Goal: Answer question/provide support: Answer question/provide support

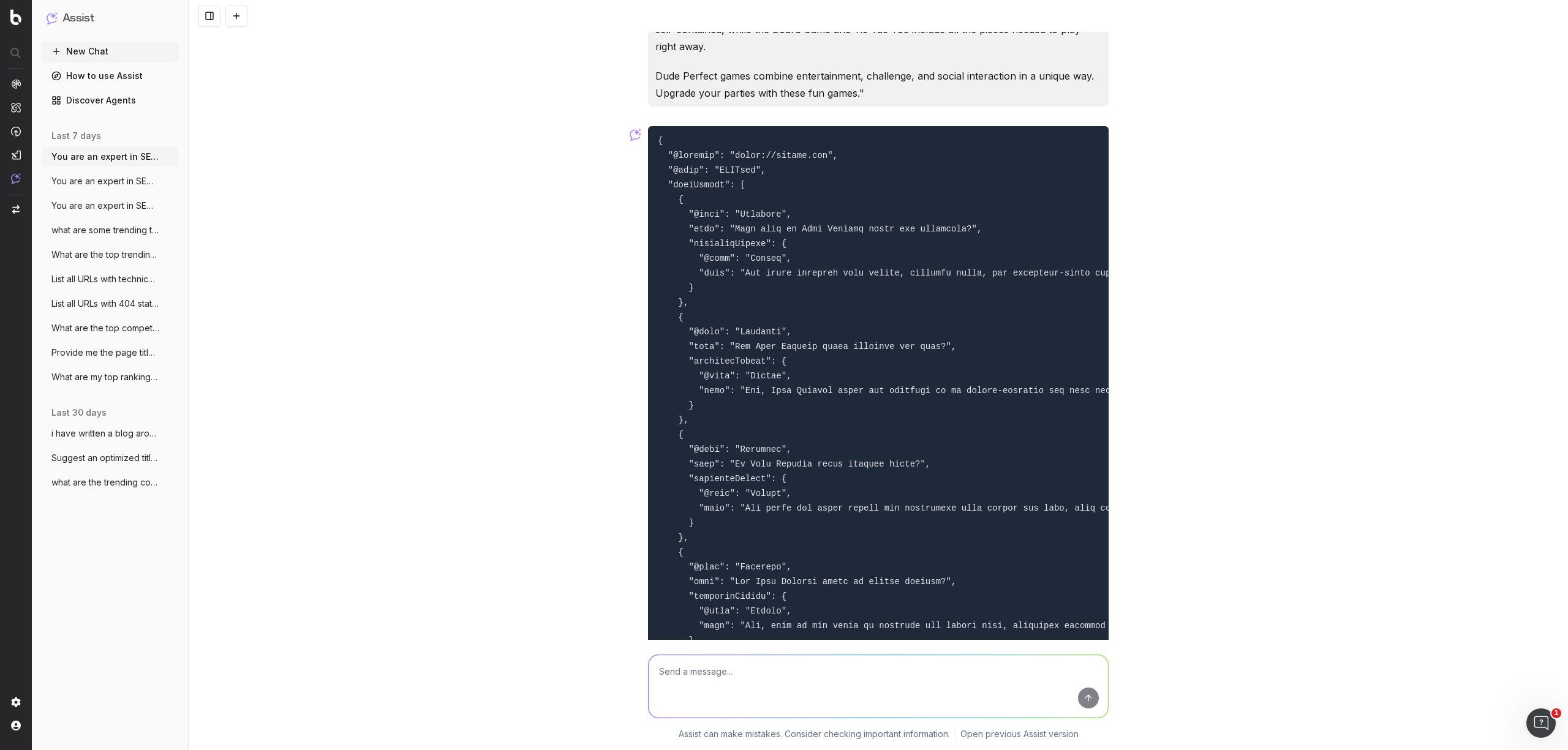
scroll to position [824, 0]
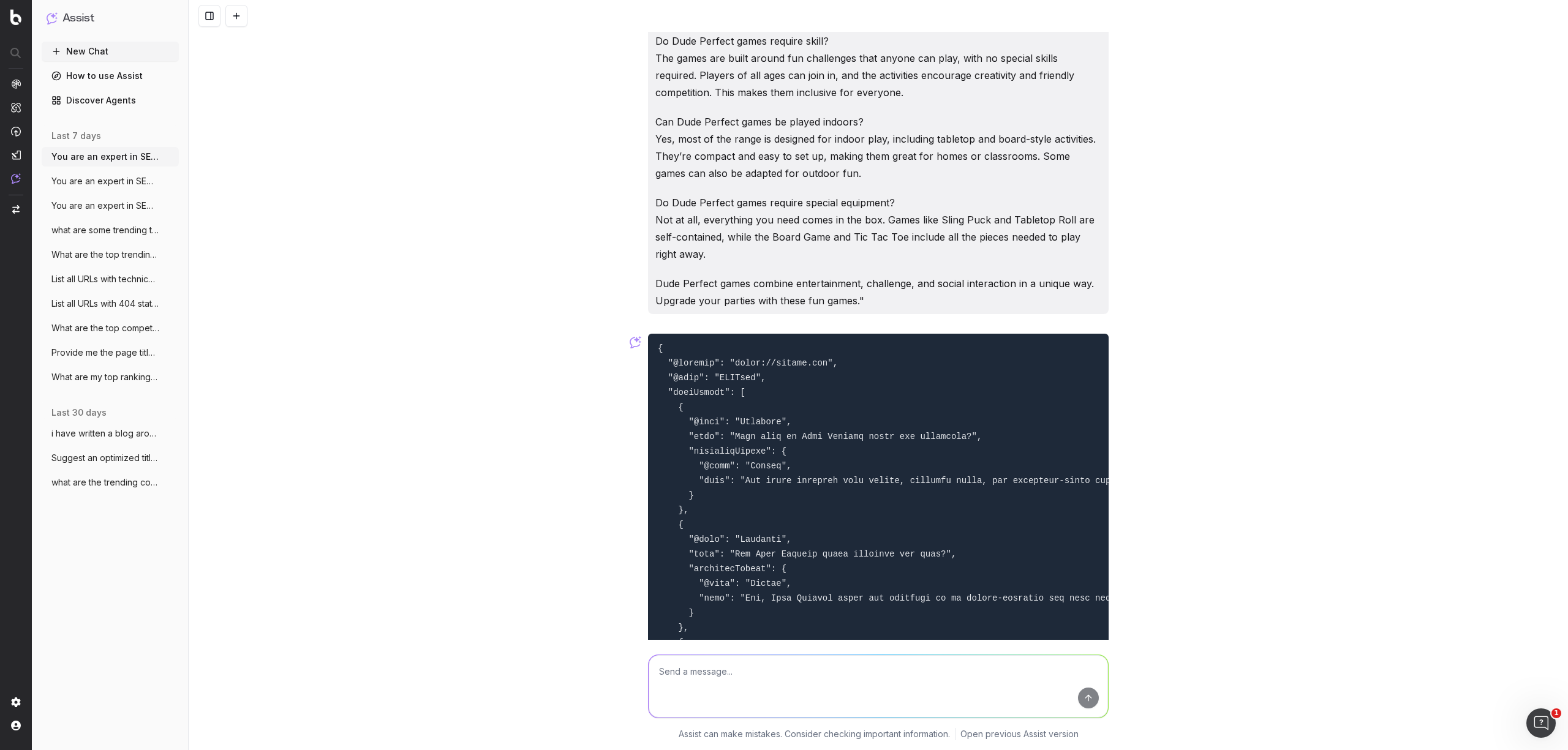
click at [62, 50] on button "New Chat" at bounding box center [110, 51] width 137 height 20
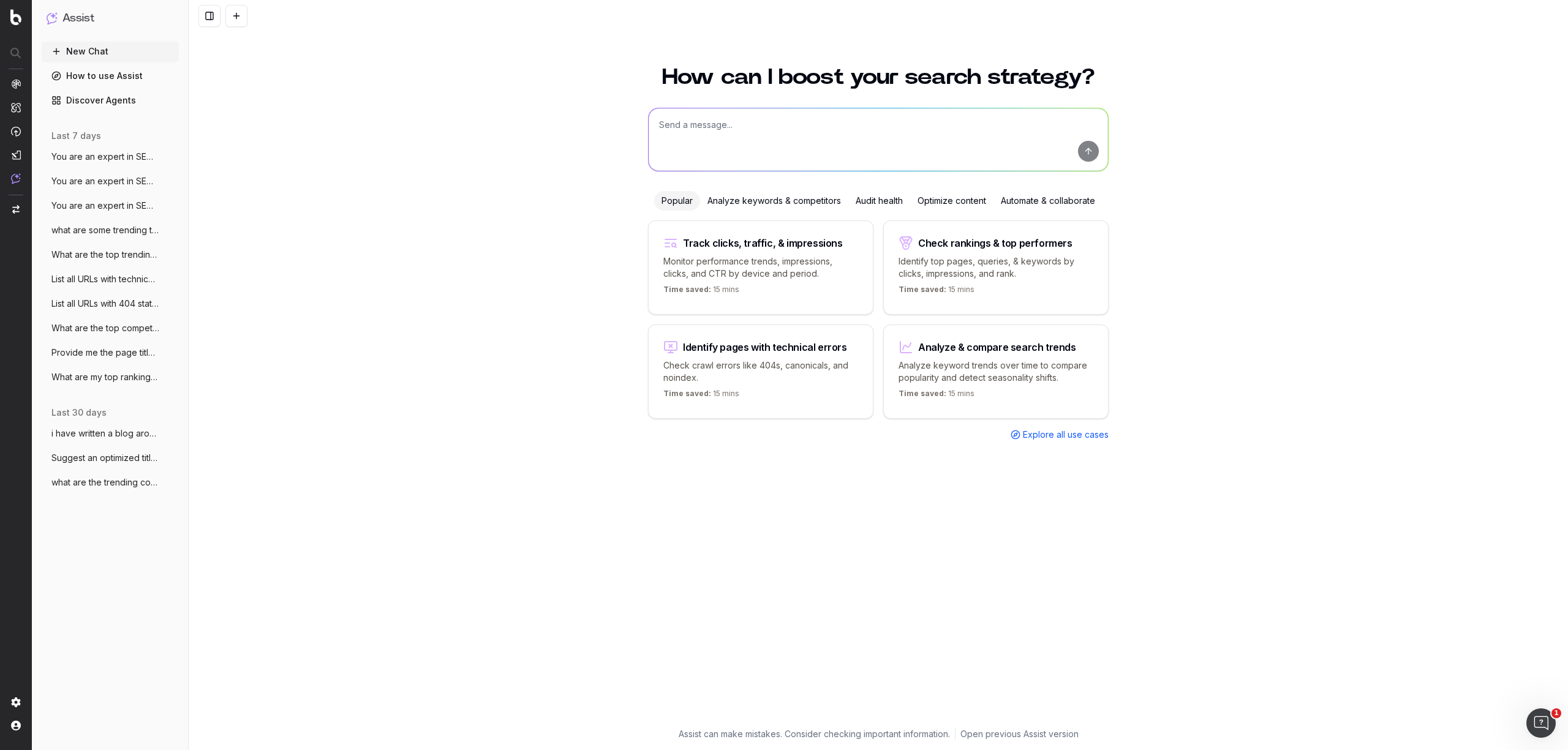
click at [754, 141] on textarea at bounding box center [878, 139] width 459 height 62
paste textarea "You are an expert in SEO and content structure. Your task is to analyze a block…"
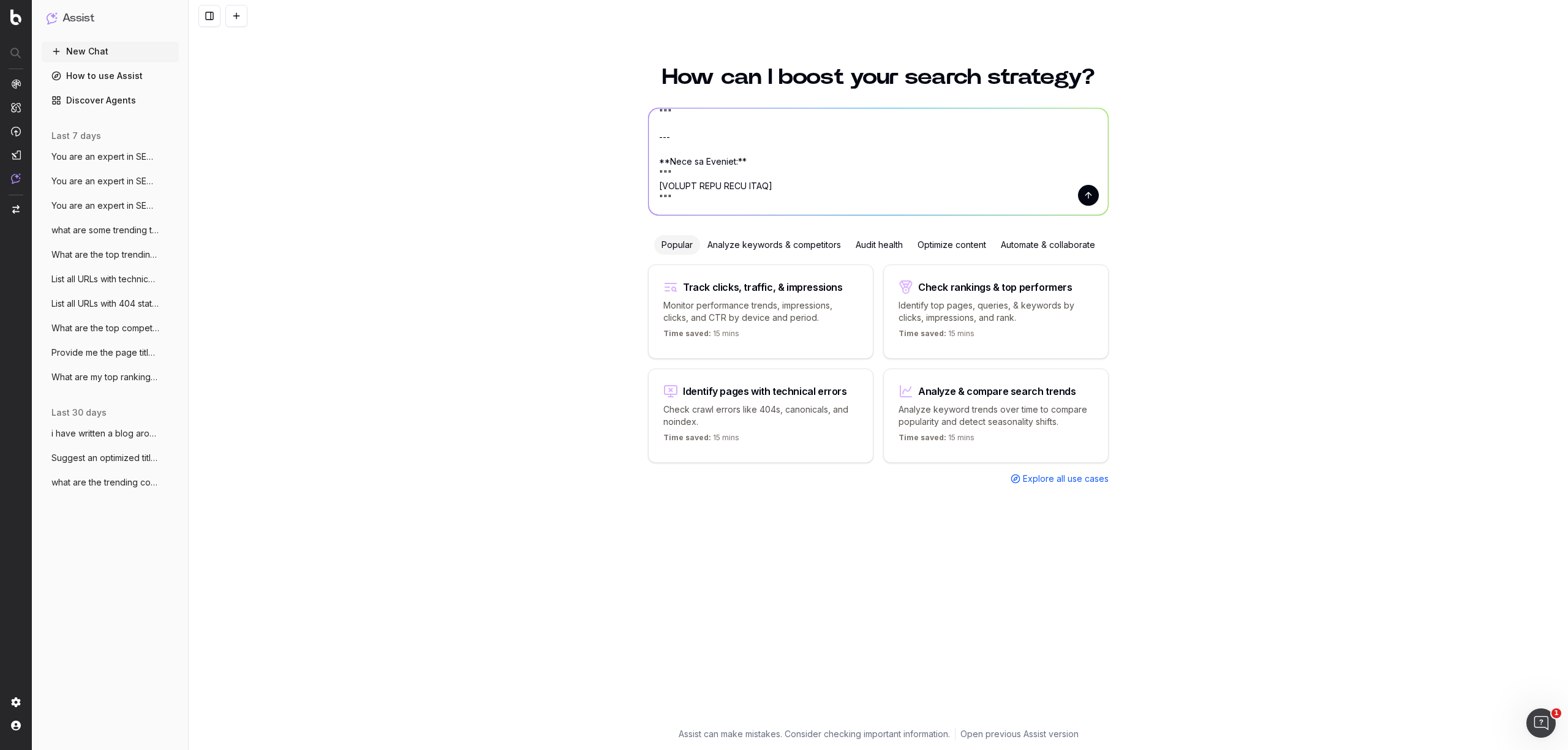
drag, startPoint x: 770, startPoint y: 196, endPoint x: 647, endPoint y: 195, distance: 123.0
click at [648, 195] on textarea at bounding box center [878, 162] width 459 height 106
paste textarea "Discover DSC Cricket Gear With a reputation for blending power, innovation, and…"
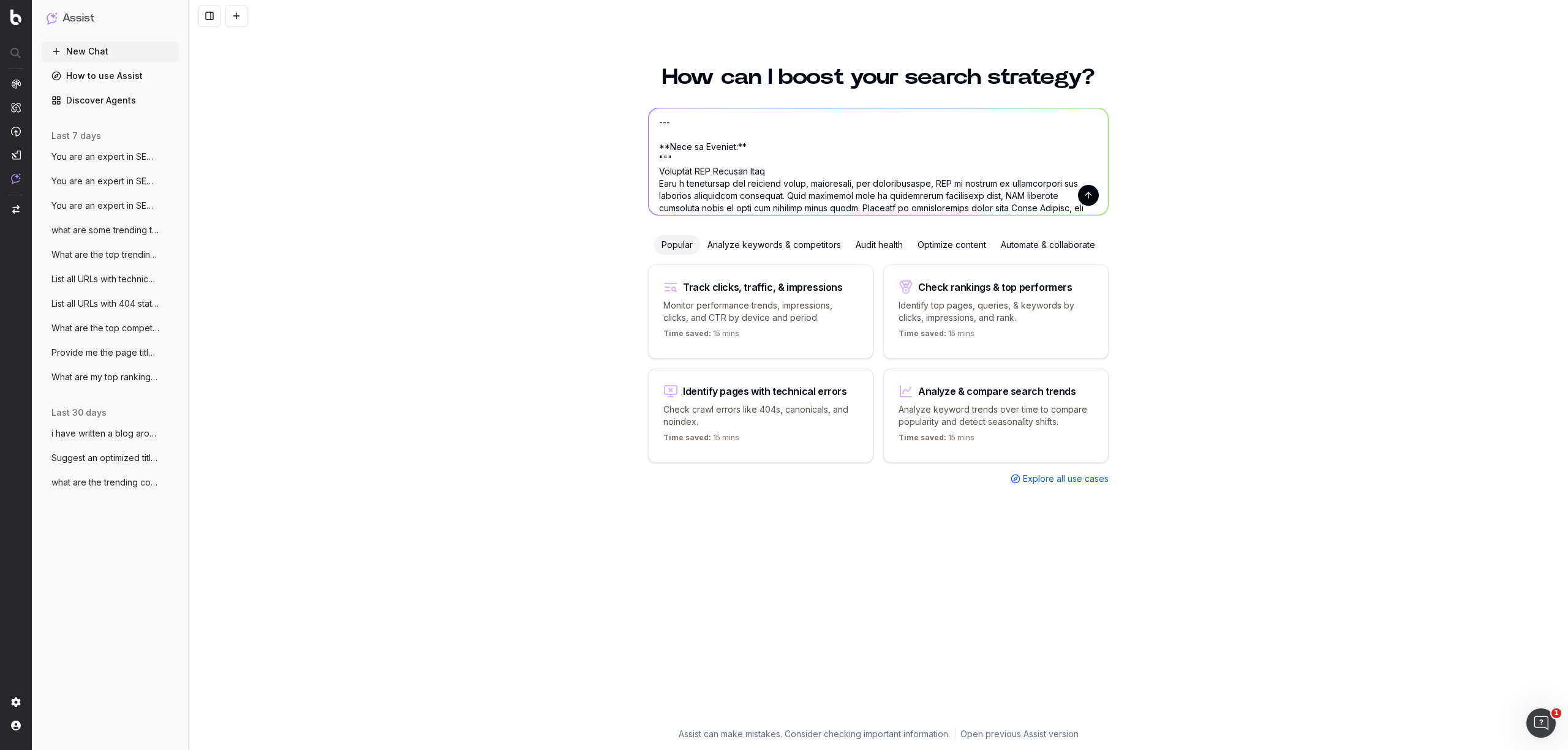
scroll to position [1349, 0]
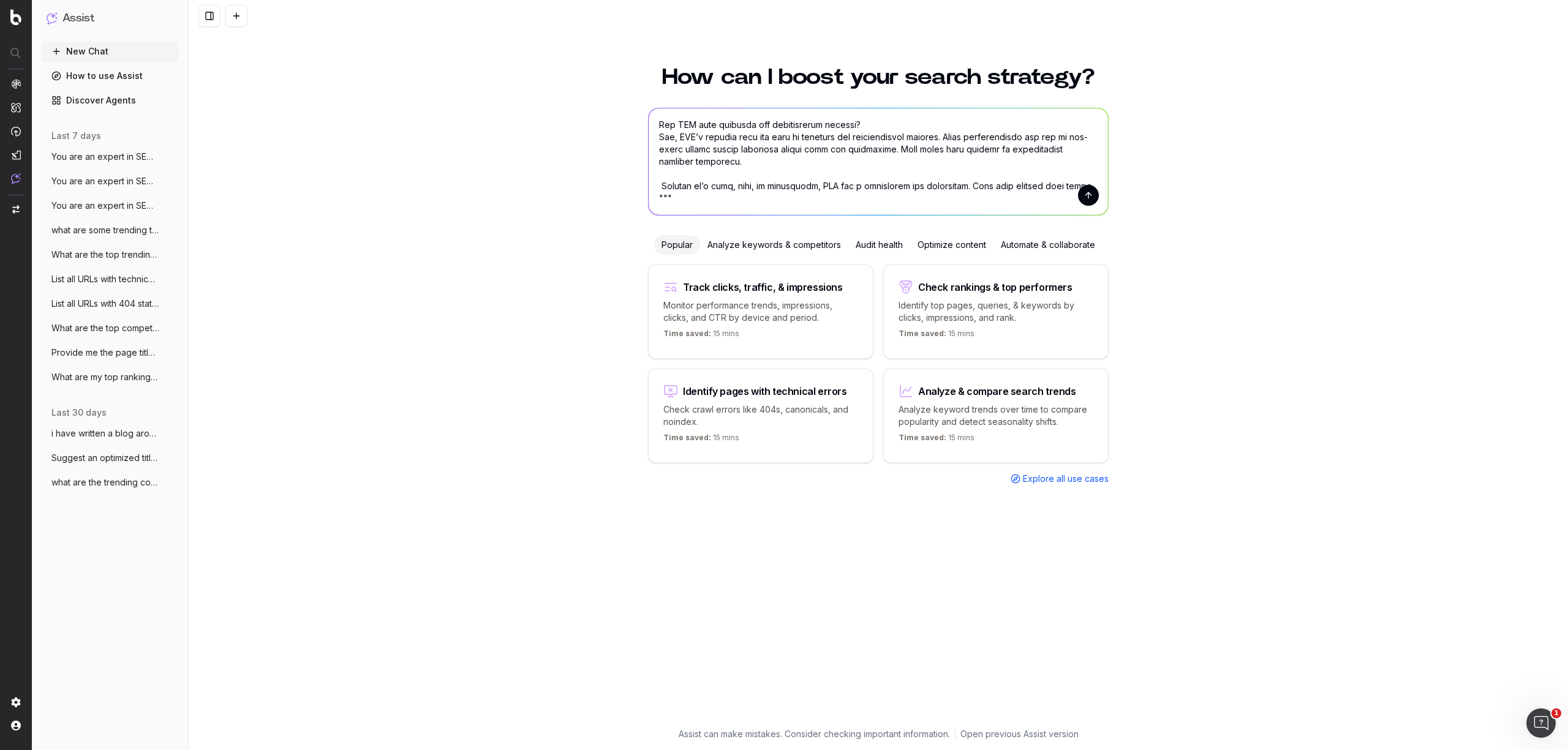
type textarea "You are an expert in SEO and content structure. Your task is to analyze a block…"
click at [1083, 201] on button "submit" at bounding box center [1088, 195] width 21 height 21
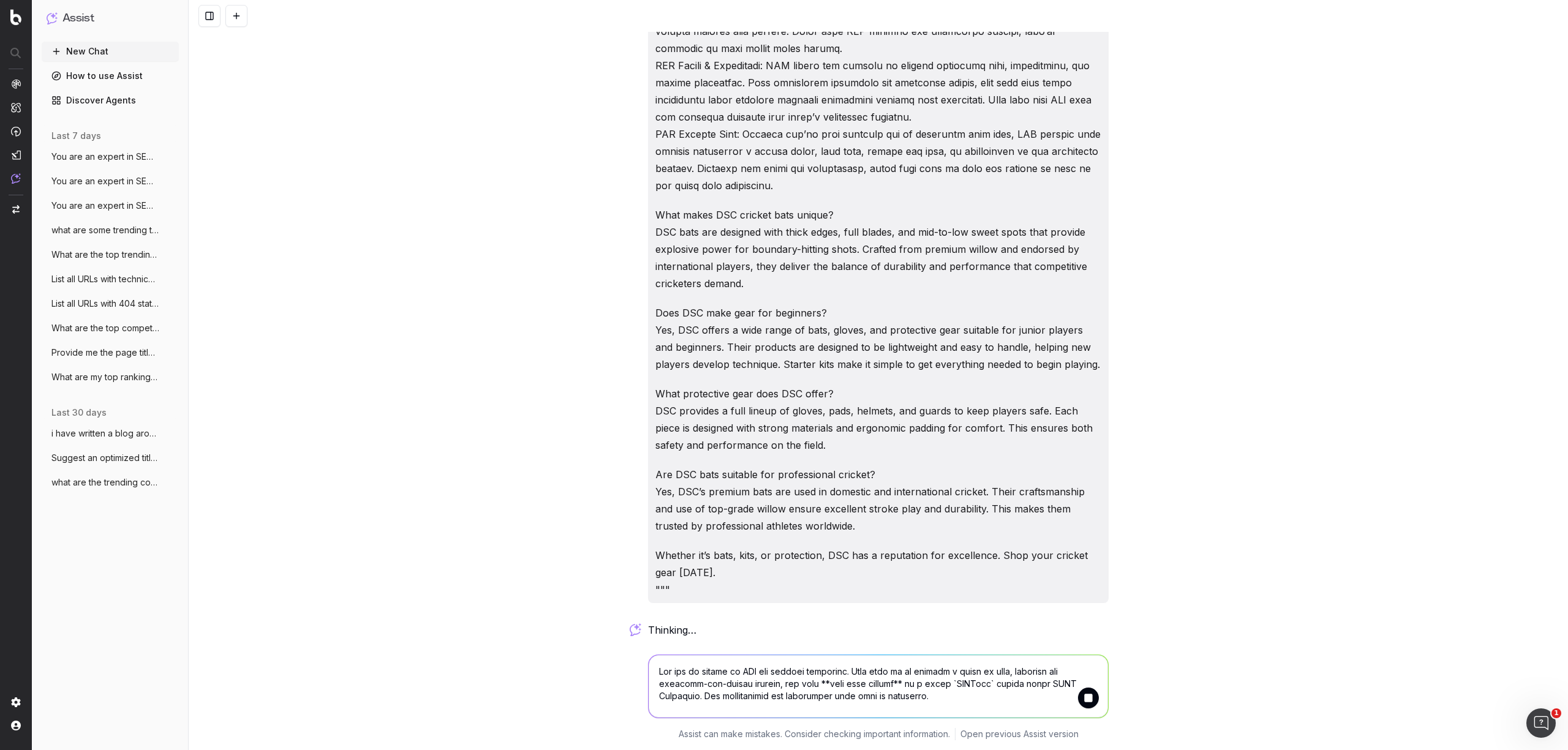
scroll to position [1553, 0]
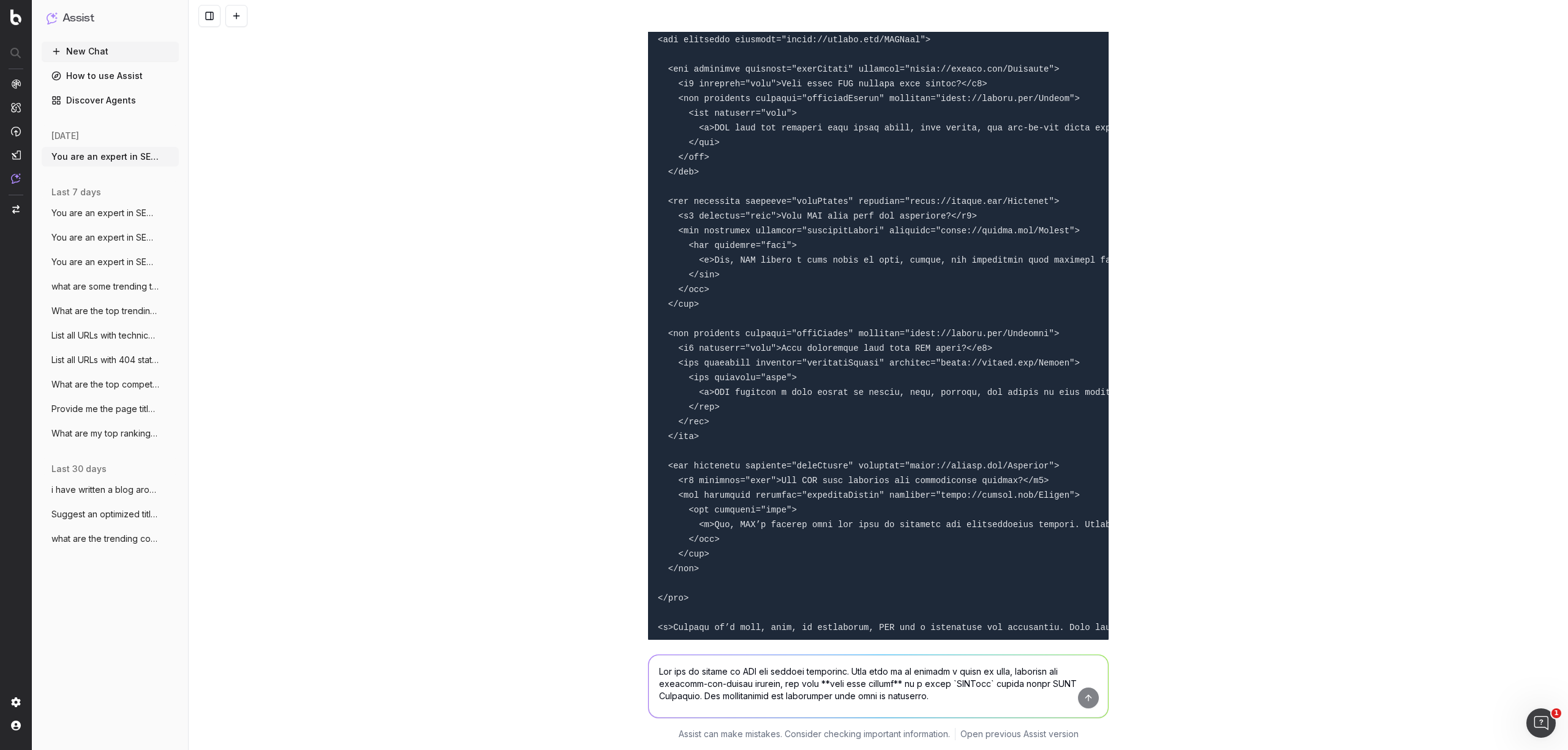
scroll to position [1945, 0]
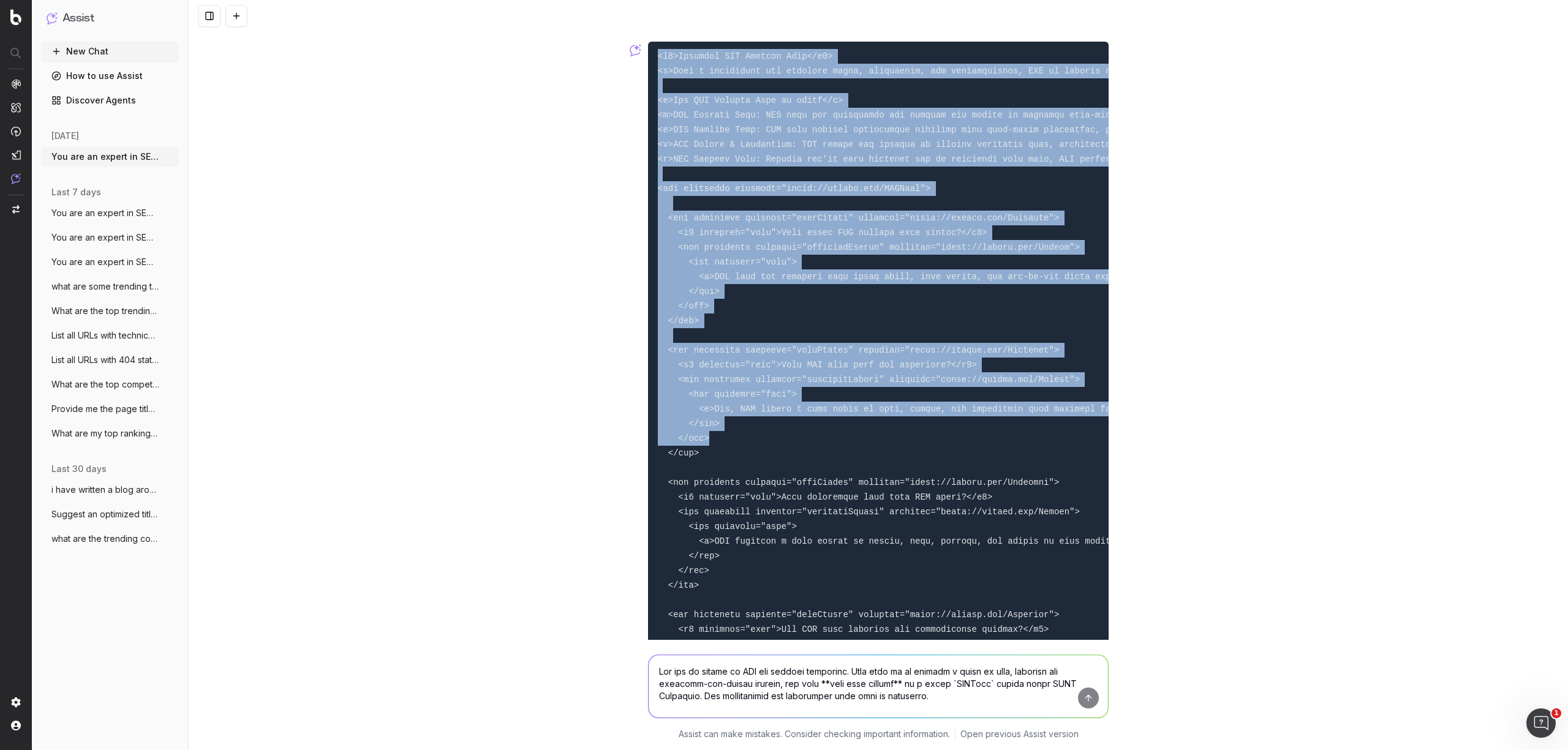
drag, startPoint x: 652, startPoint y: 245, endPoint x: 988, endPoint y: 597, distance: 486.6
click at [988, 618] on pre at bounding box center [878, 416] width 461 height 749
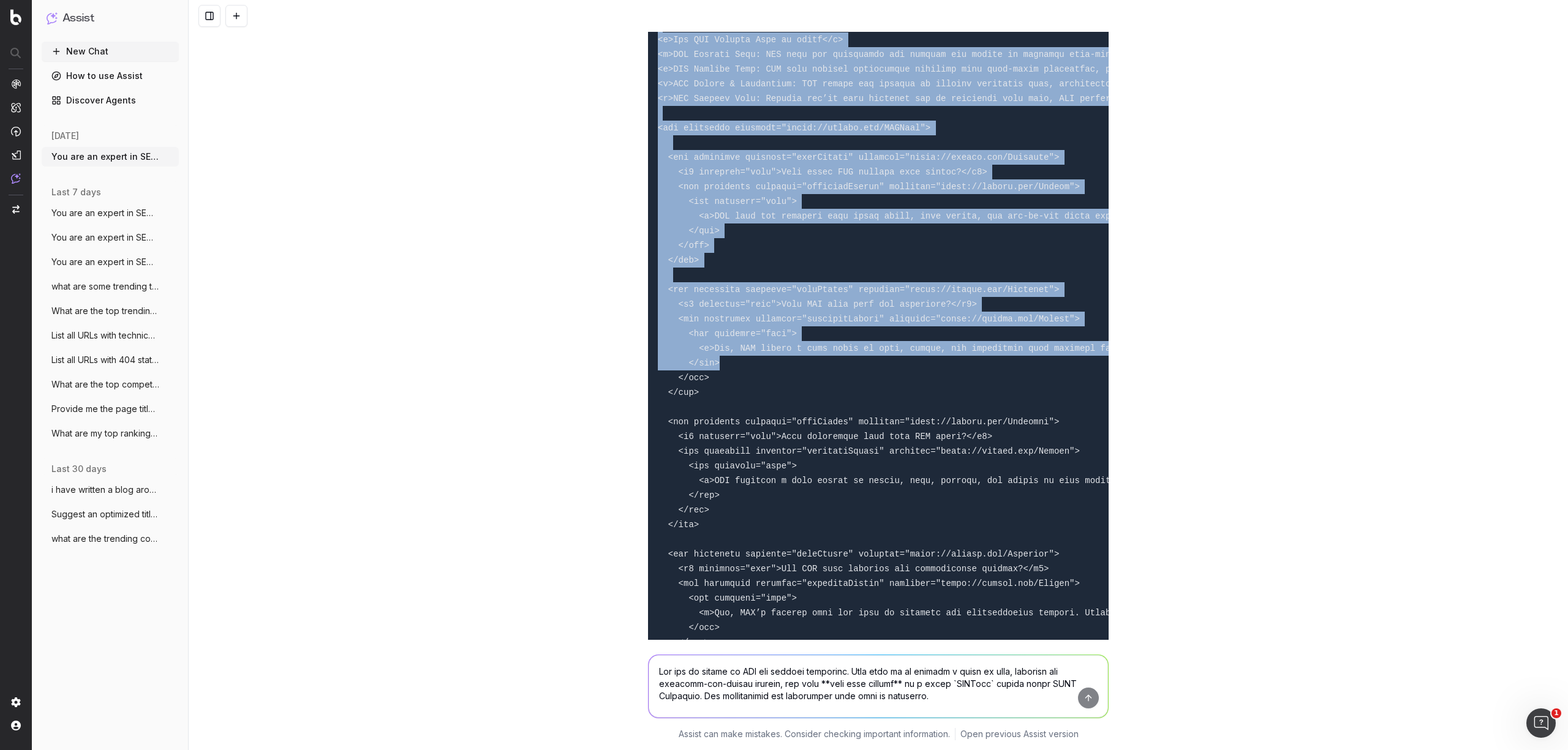
scroll to position [2354, 0]
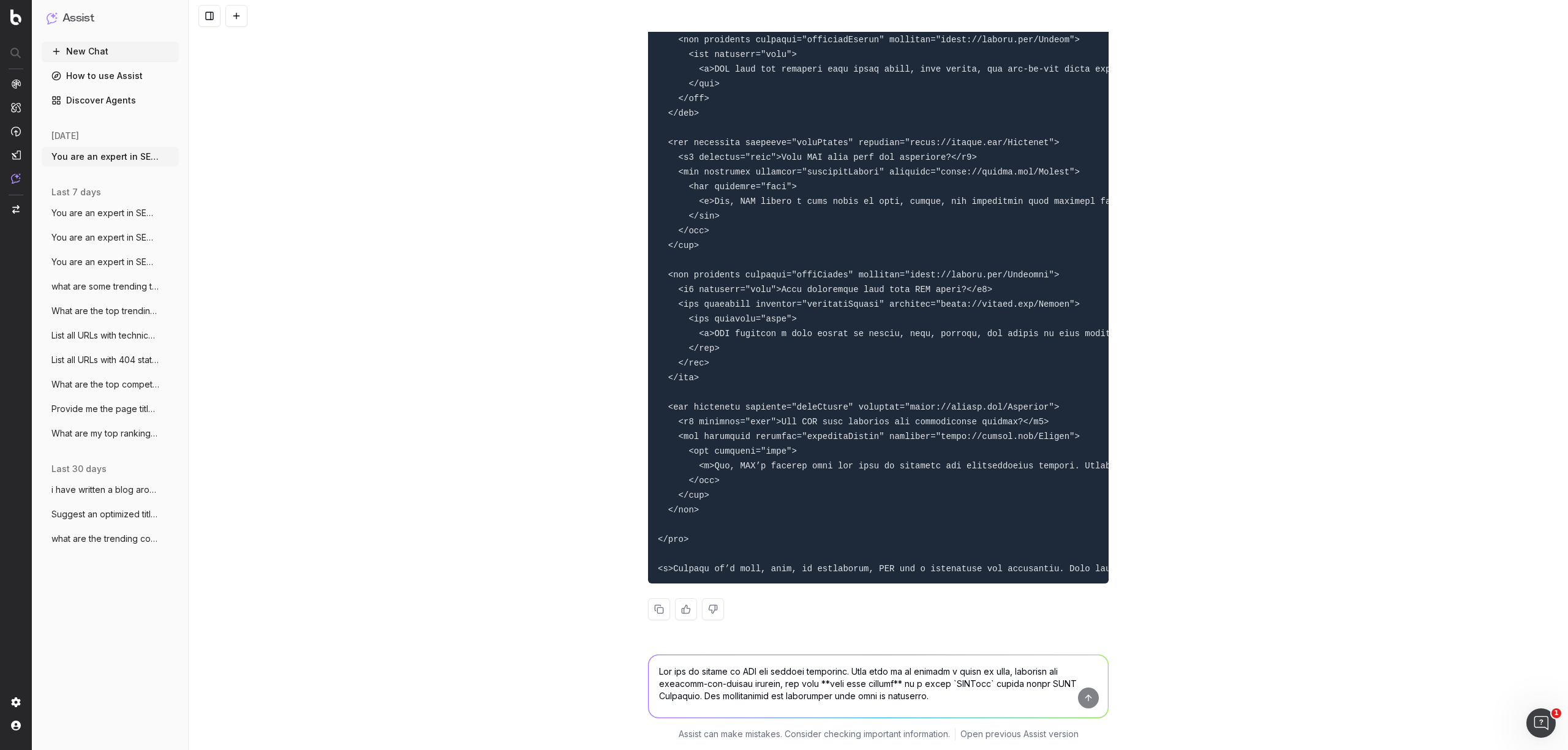
click at [780, 508] on pre at bounding box center [878, 209] width 461 height 749
click at [650, 611] on button at bounding box center [658, 609] width 22 height 22
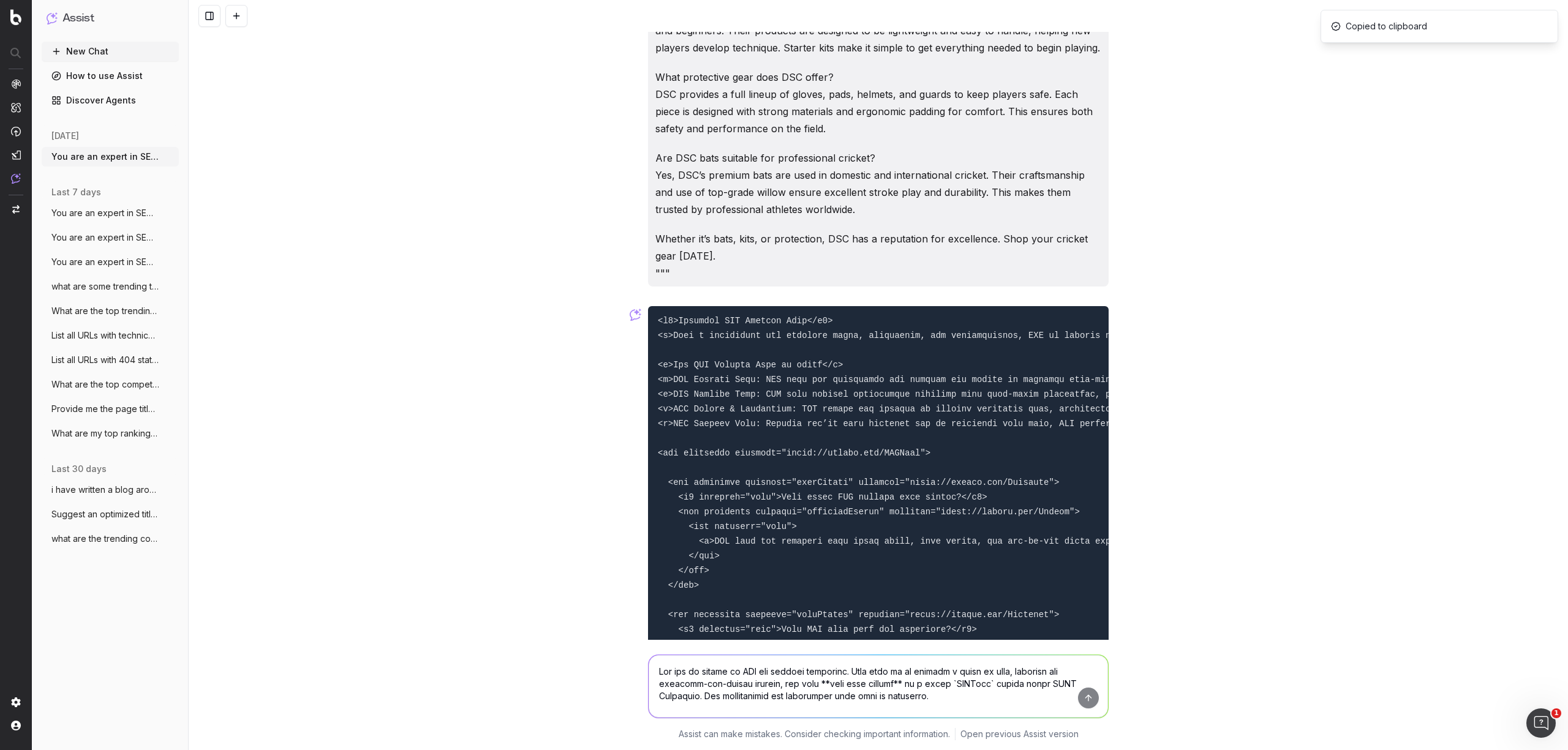
scroll to position [1537, 0]
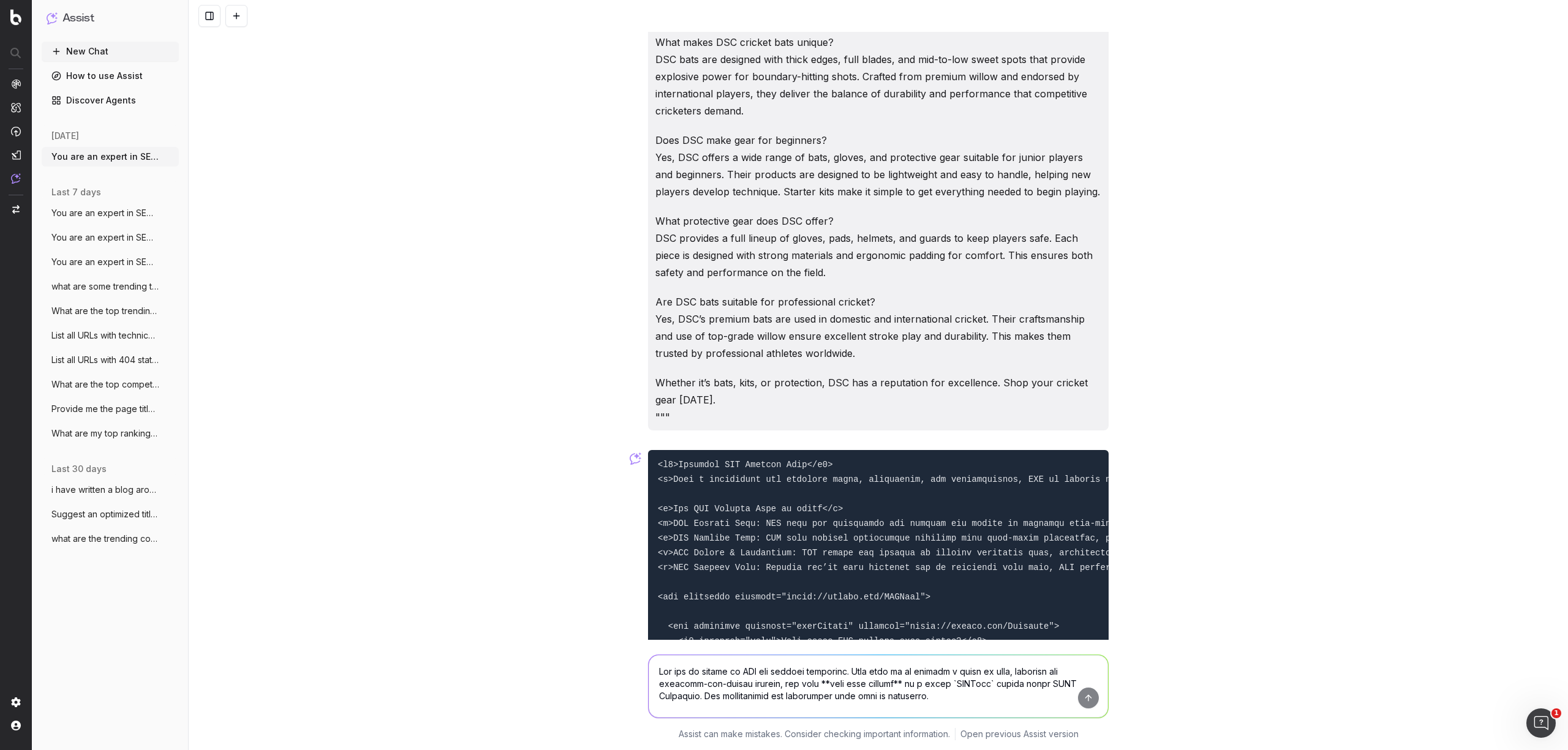
click at [720, 697] on textarea at bounding box center [878, 686] width 459 height 62
paste textarea "You are an expert in SEO and content structure. Your task is to analyze a block…"
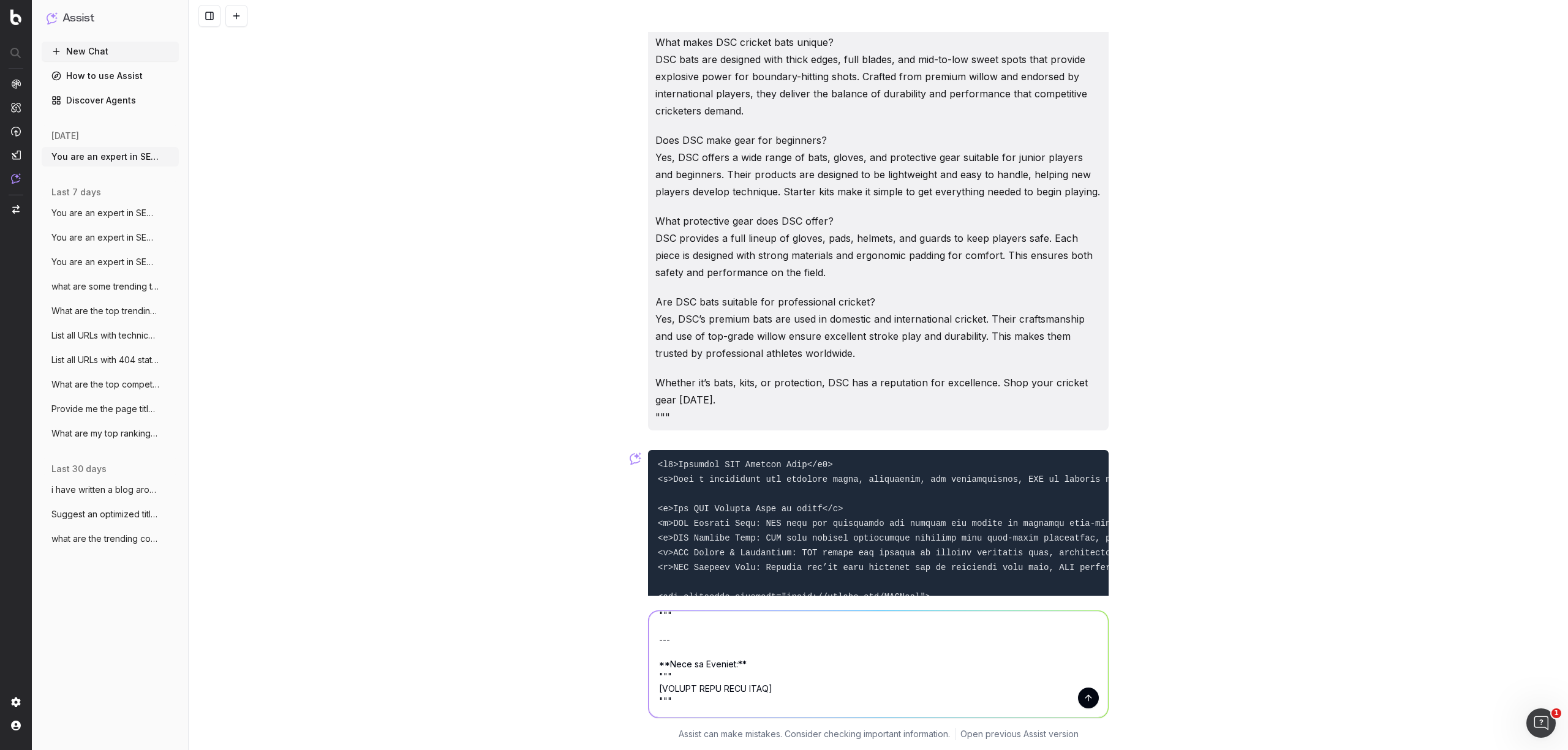
drag, startPoint x: 770, startPoint y: 698, endPoint x: 636, endPoint y: 687, distance: 134.5
click at [636, 687] on div "Assist can make mistakes. Consider checking important information. Open previou…" at bounding box center [877, 673] width 1379 height 154
paste textarea "Discover FreeMotion Fitness Equipment FreeMotion delivers commercial-quality fi…"
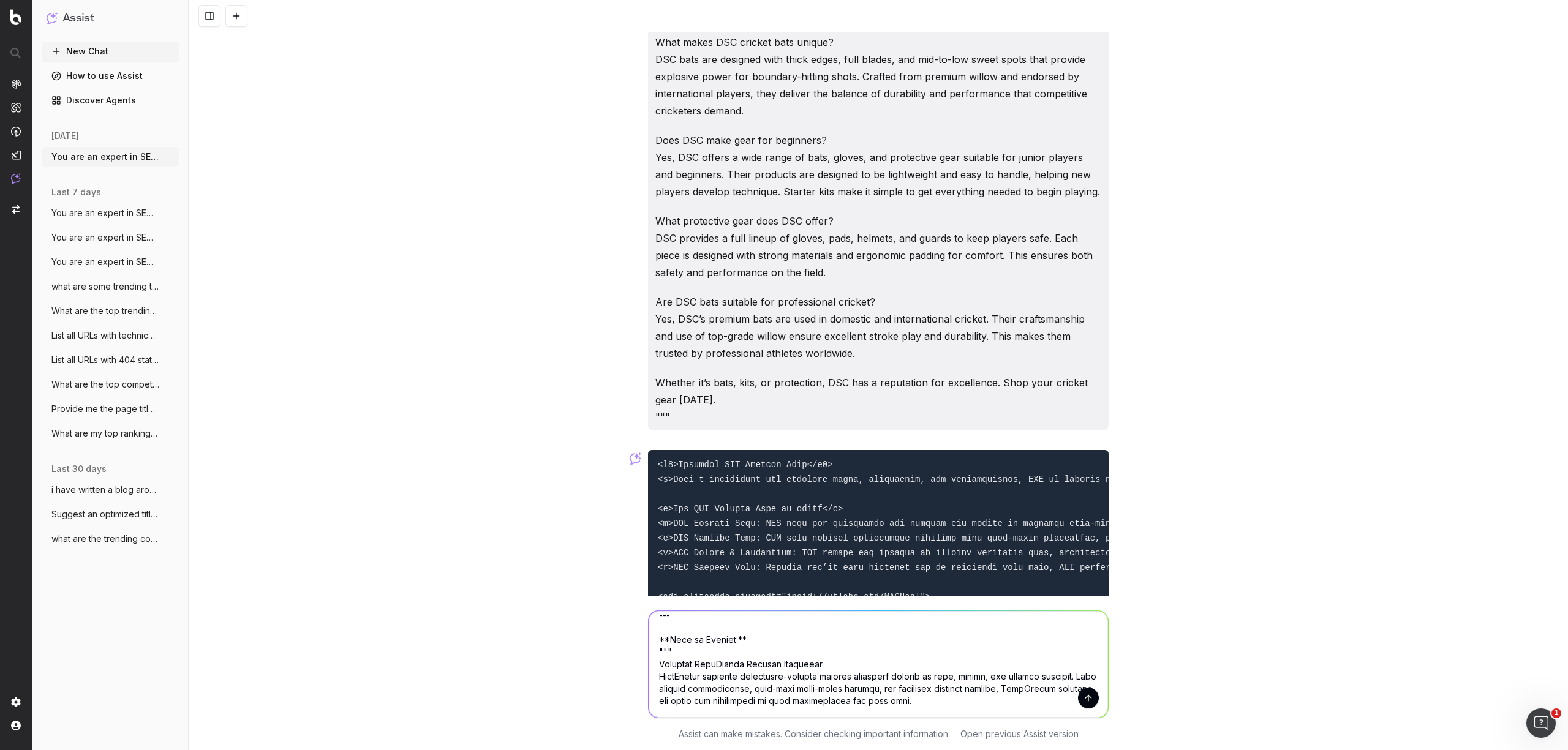
scroll to position [1338, 0]
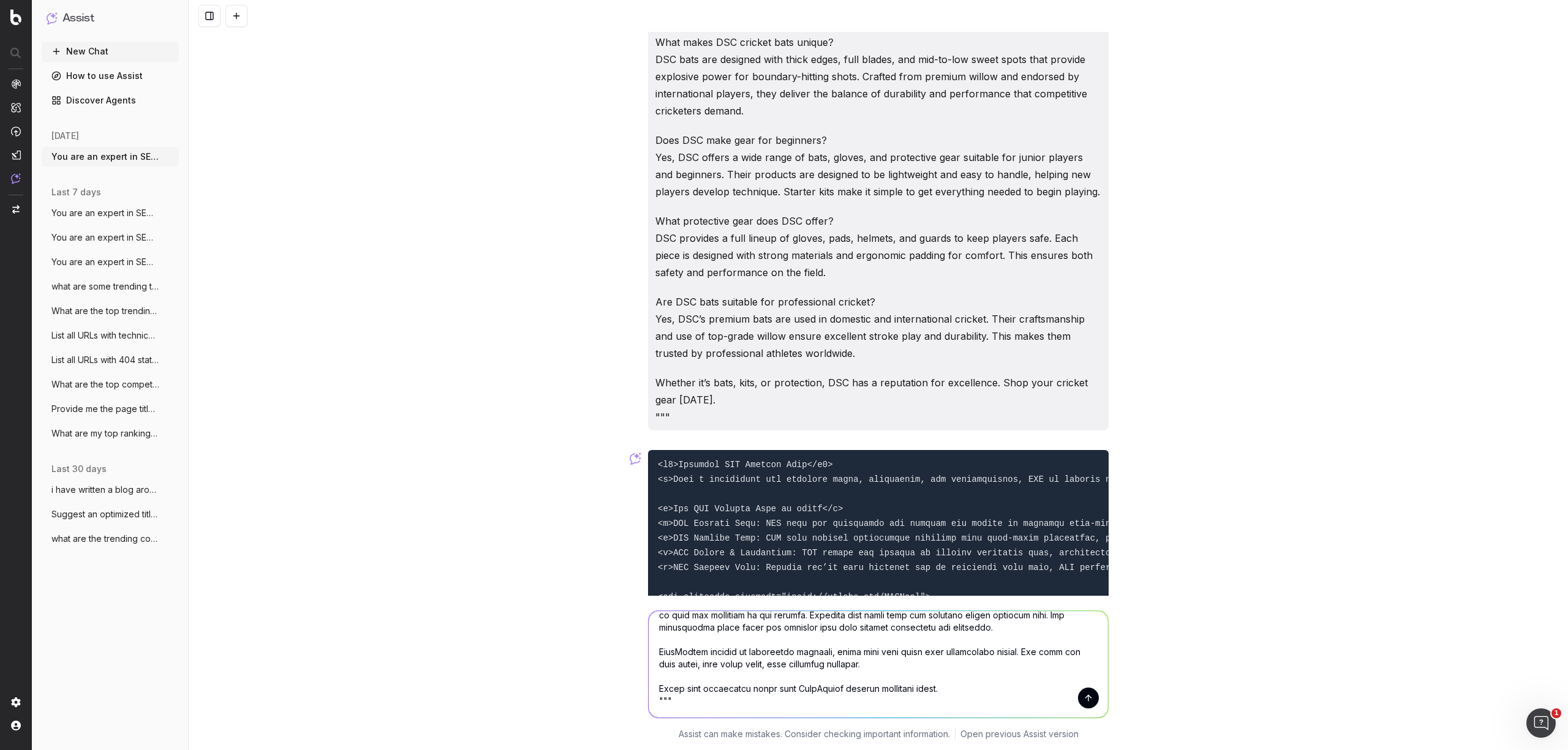
type textarea "You are an expert in SEO and content structure. Your task is to analyze a block…"
click at [1085, 701] on button "submit" at bounding box center [1088, 698] width 21 height 21
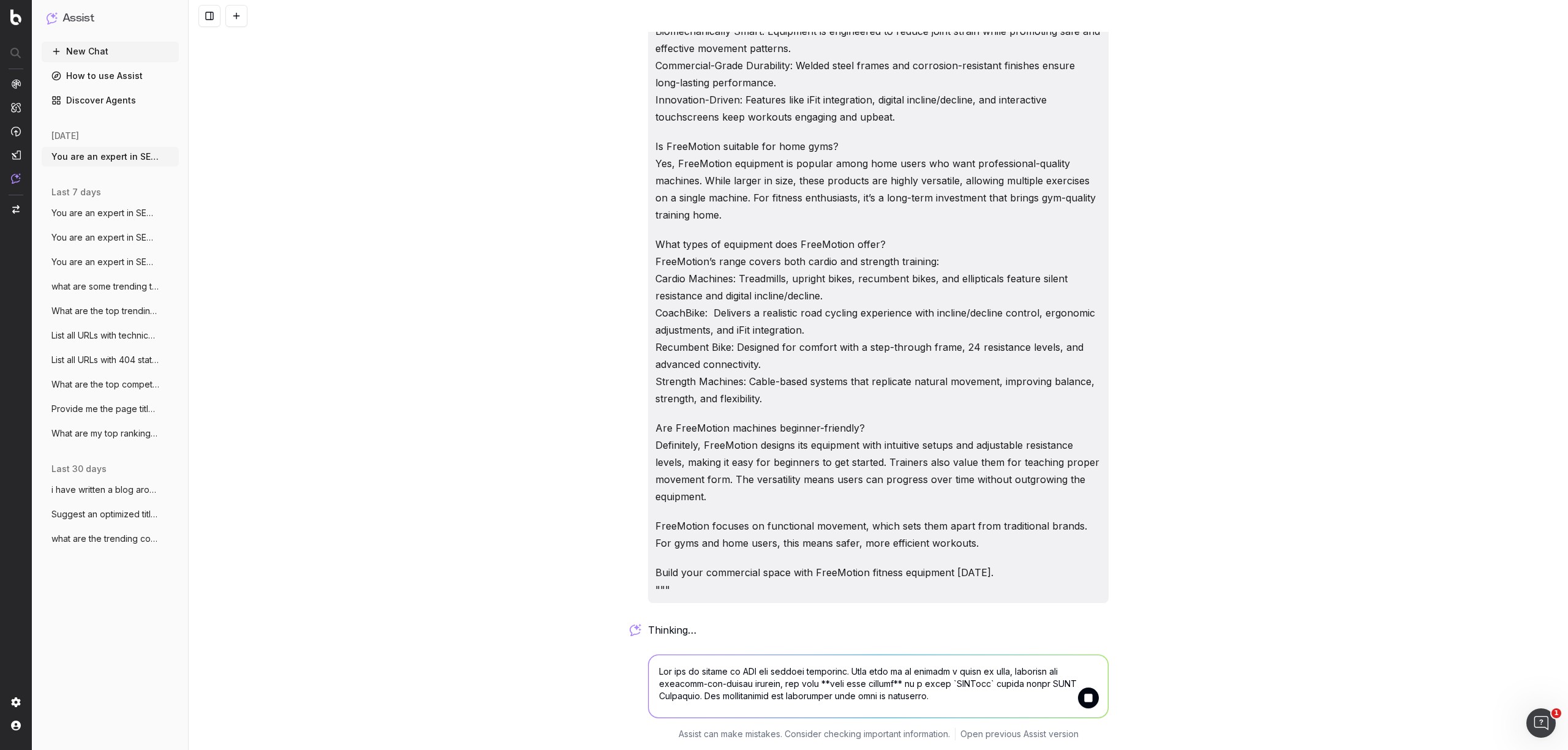
scroll to position [4459, 0]
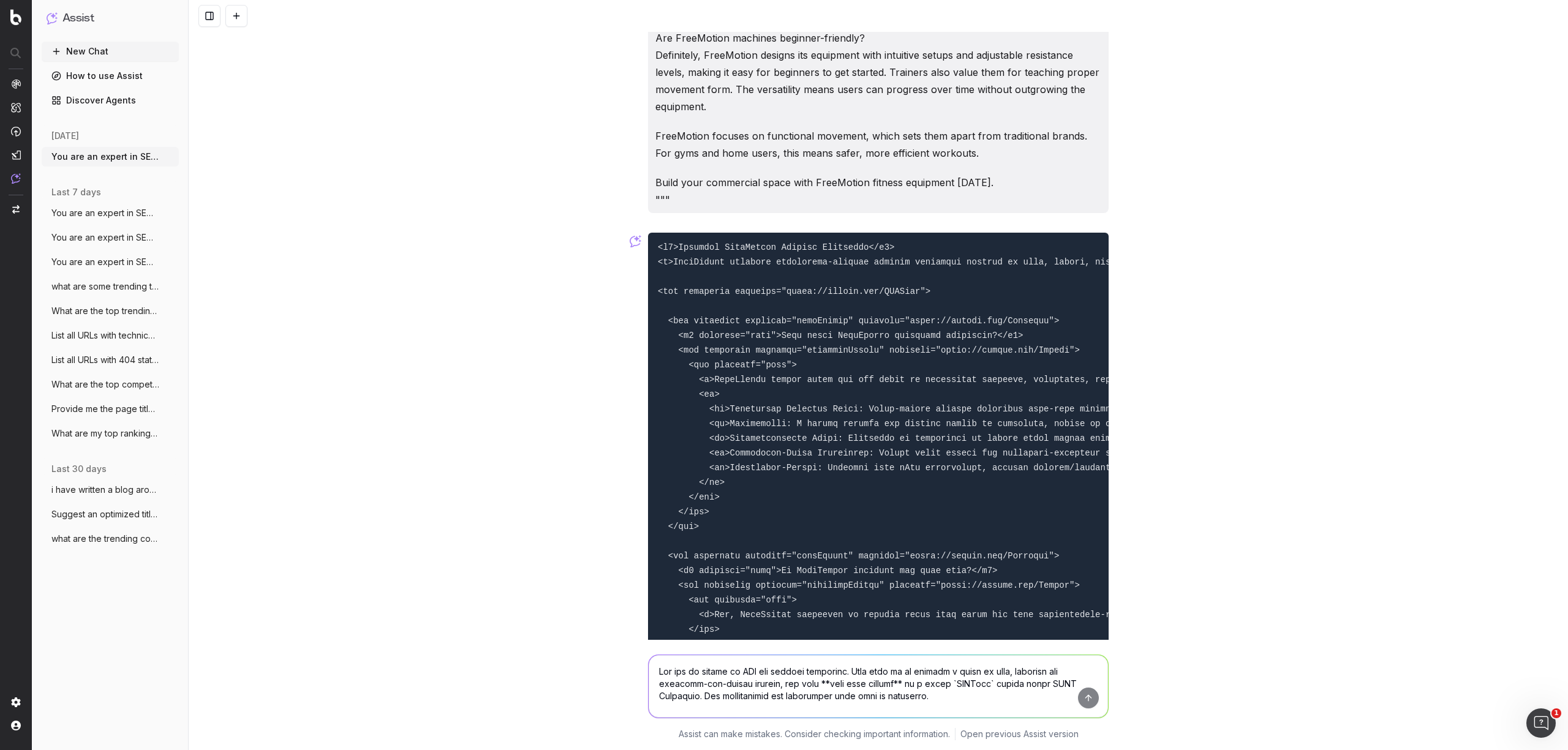
click at [1157, 560] on div "You are an expert in SEO and content structure. Your task is to analyze a block…" at bounding box center [877, 375] width 1379 height 750
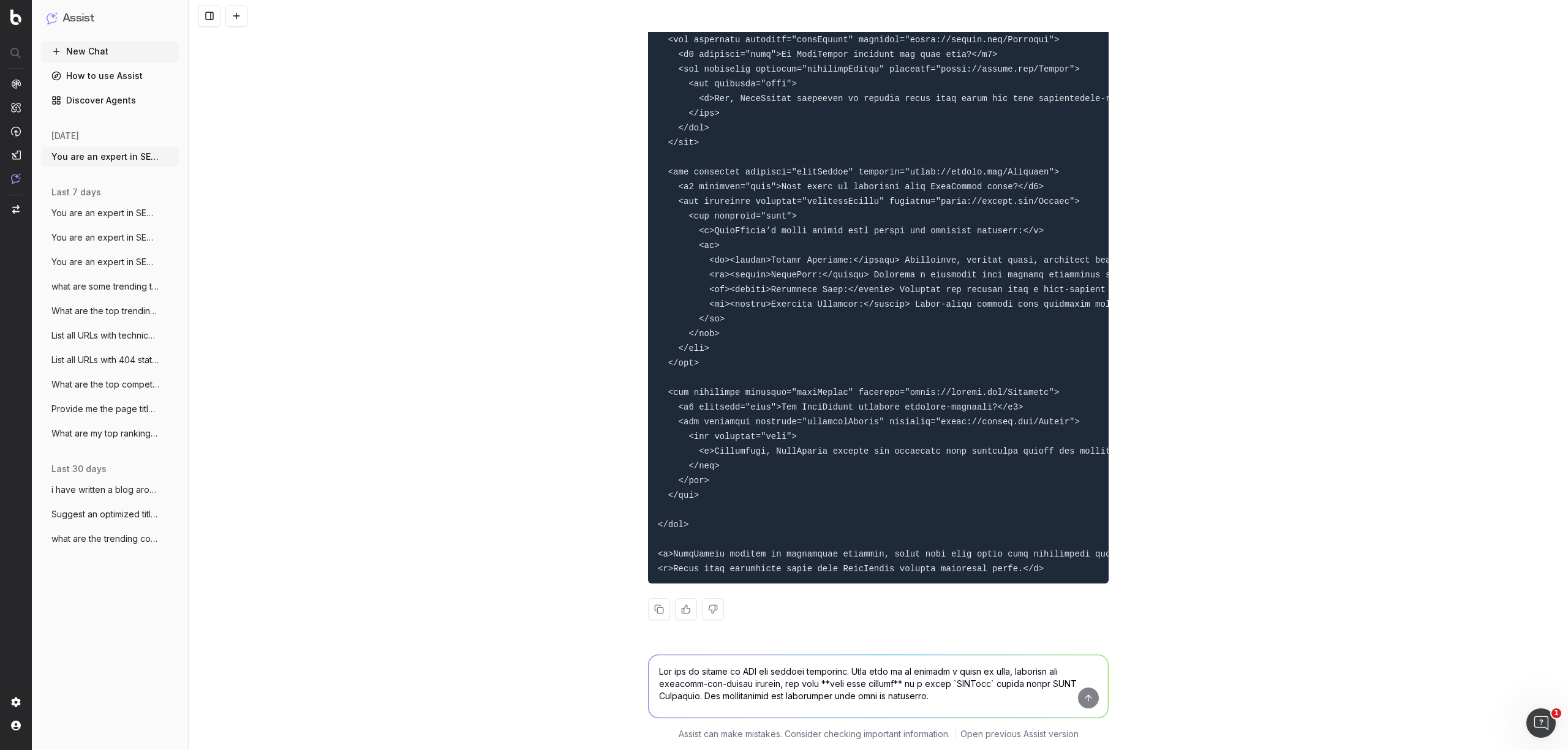
scroll to position [5377, 0]
click at [655, 605] on button at bounding box center [658, 609] width 22 height 22
click at [723, 689] on textarea at bounding box center [878, 686] width 459 height 62
paste textarea "You are an expert in SEO and content structure. Your task is to analyze a block…"
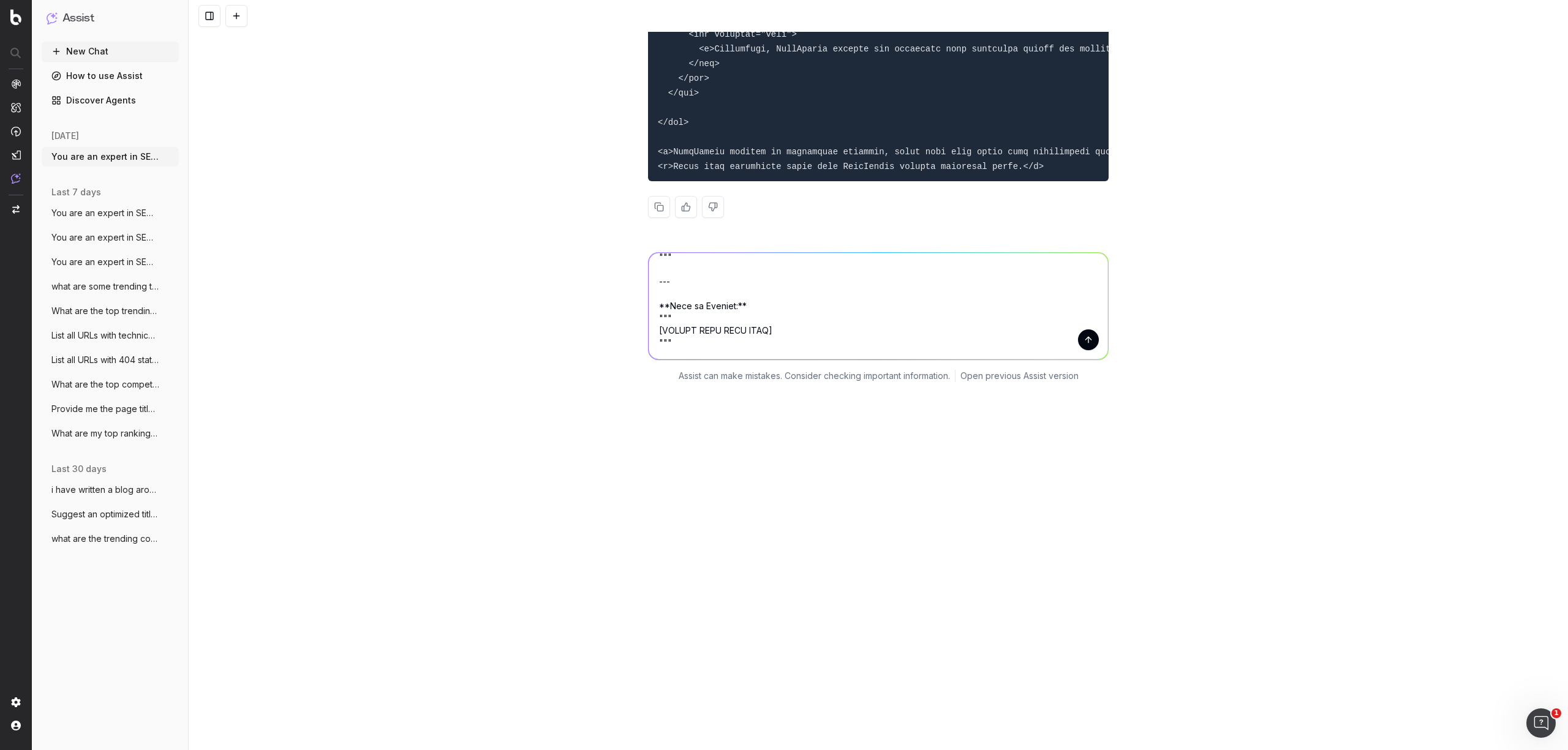
drag, startPoint x: 773, startPoint y: 698, endPoint x: 618, endPoint y: 691, distance: 155.2
click at [618, 392] on div "Assist can make mistakes. Consider checking important information. Open previou…" at bounding box center [877, 314] width 1379 height 154
paste textarea "Loremips Dolo Sit Amet Consectetu Adi Elit sed doeiusmod temp in utlab et do m …"
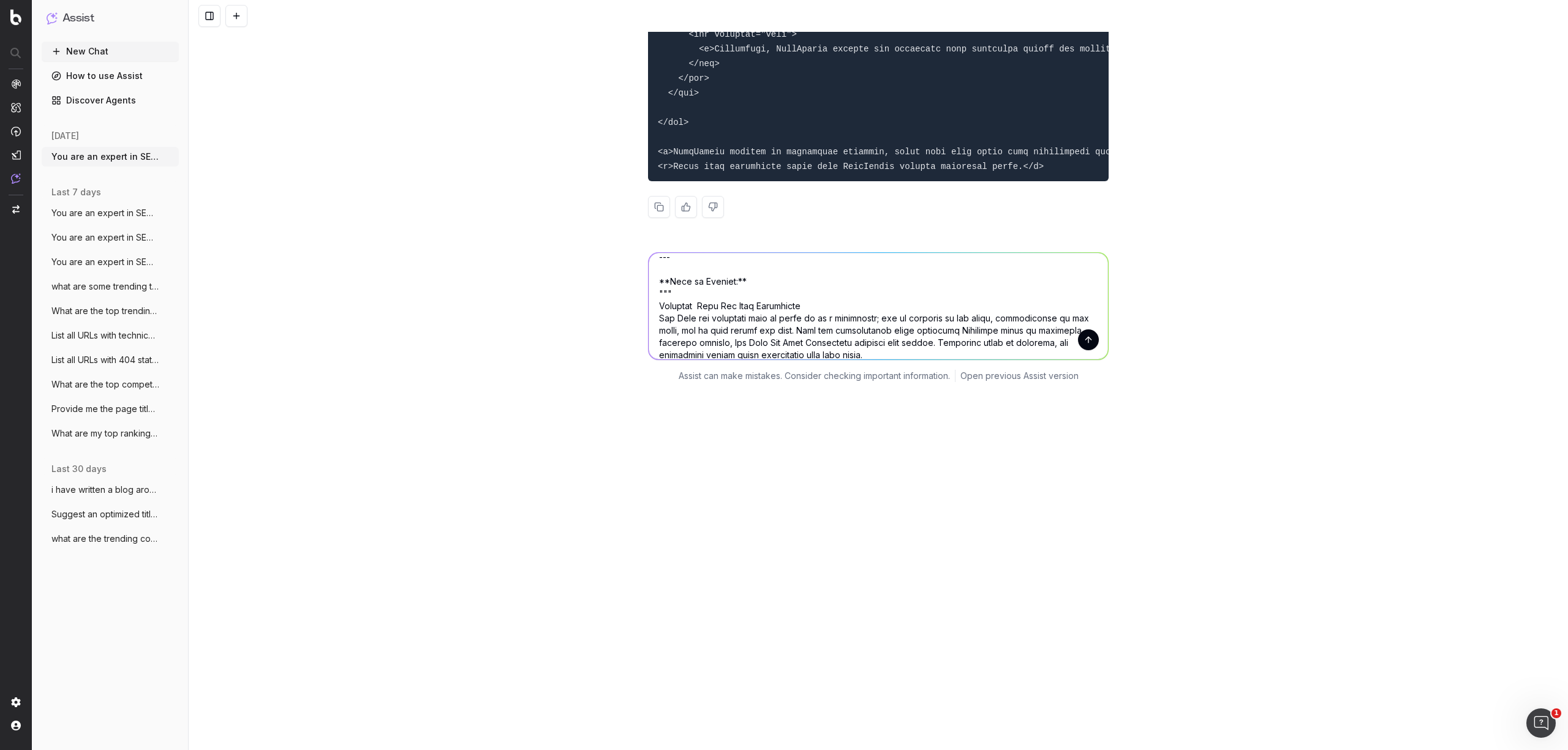
scroll to position [1276, 0]
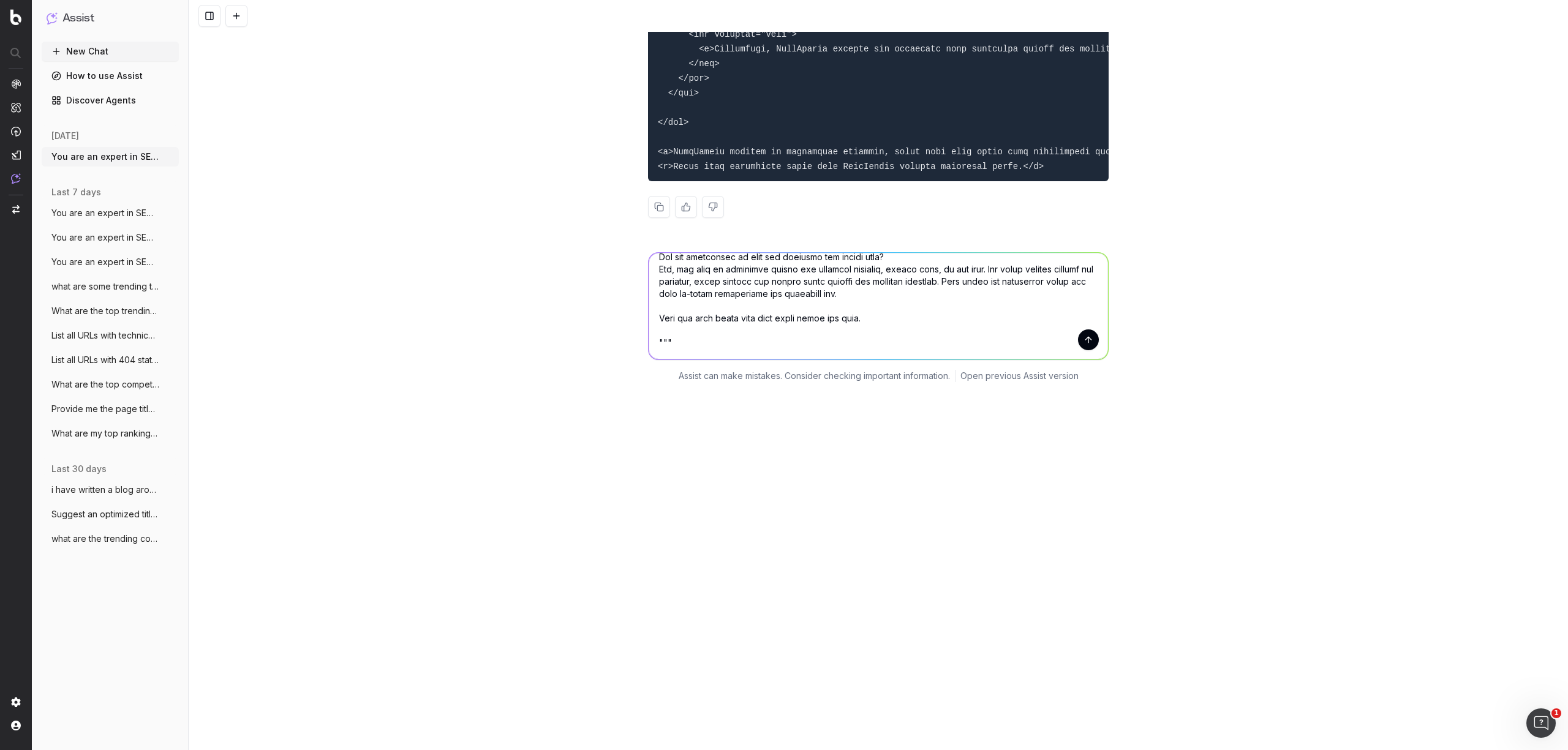
type textarea "You are an expert in SEO and content structure. Your task is to analyze a block…"
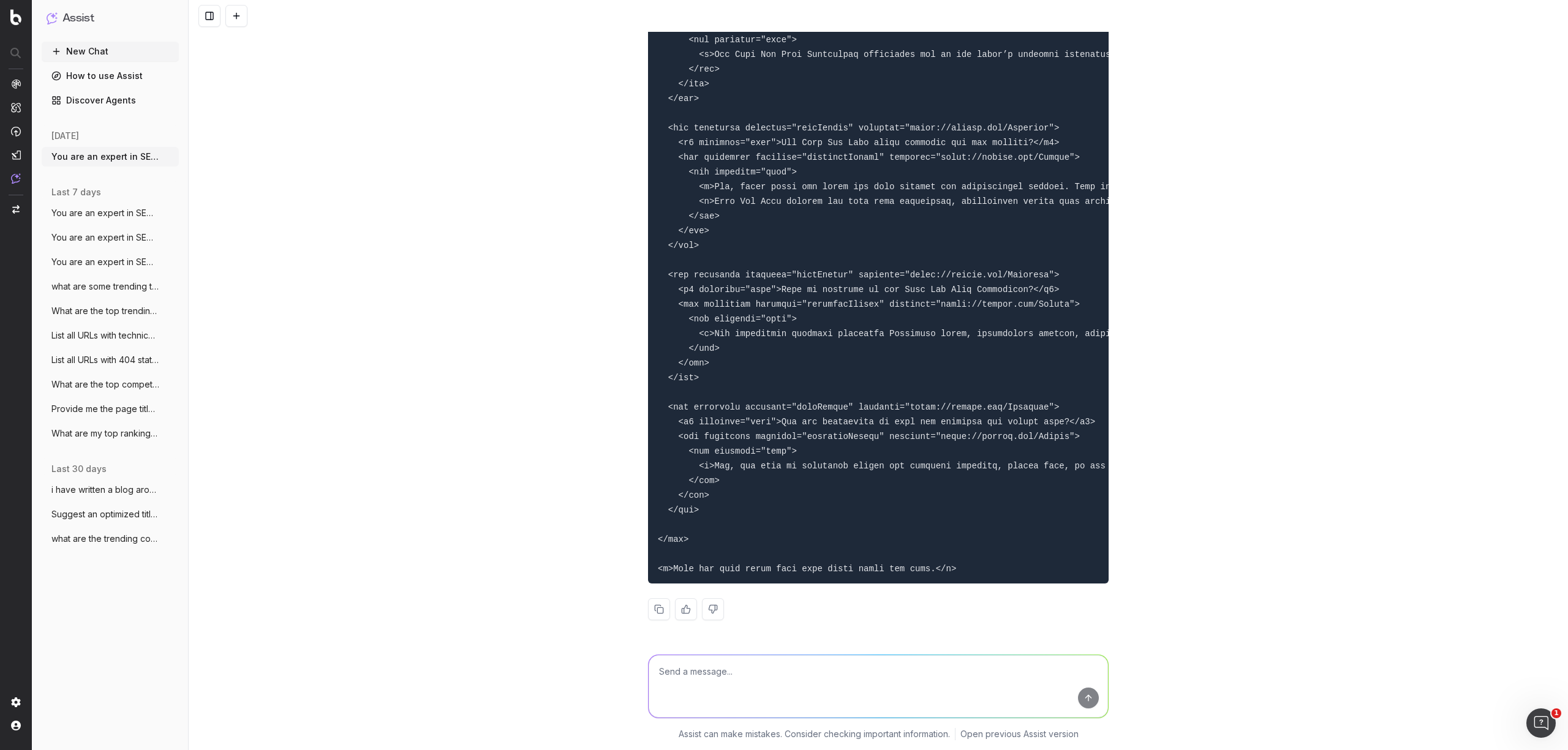
scroll to position [8244, 0]
click at [659, 611] on button at bounding box center [658, 609] width 22 height 22
click at [680, 686] on textarea at bounding box center [878, 686] width 459 height 62
paste textarea "You are an expert in SEO and content structure. Your task is to analyze a block…"
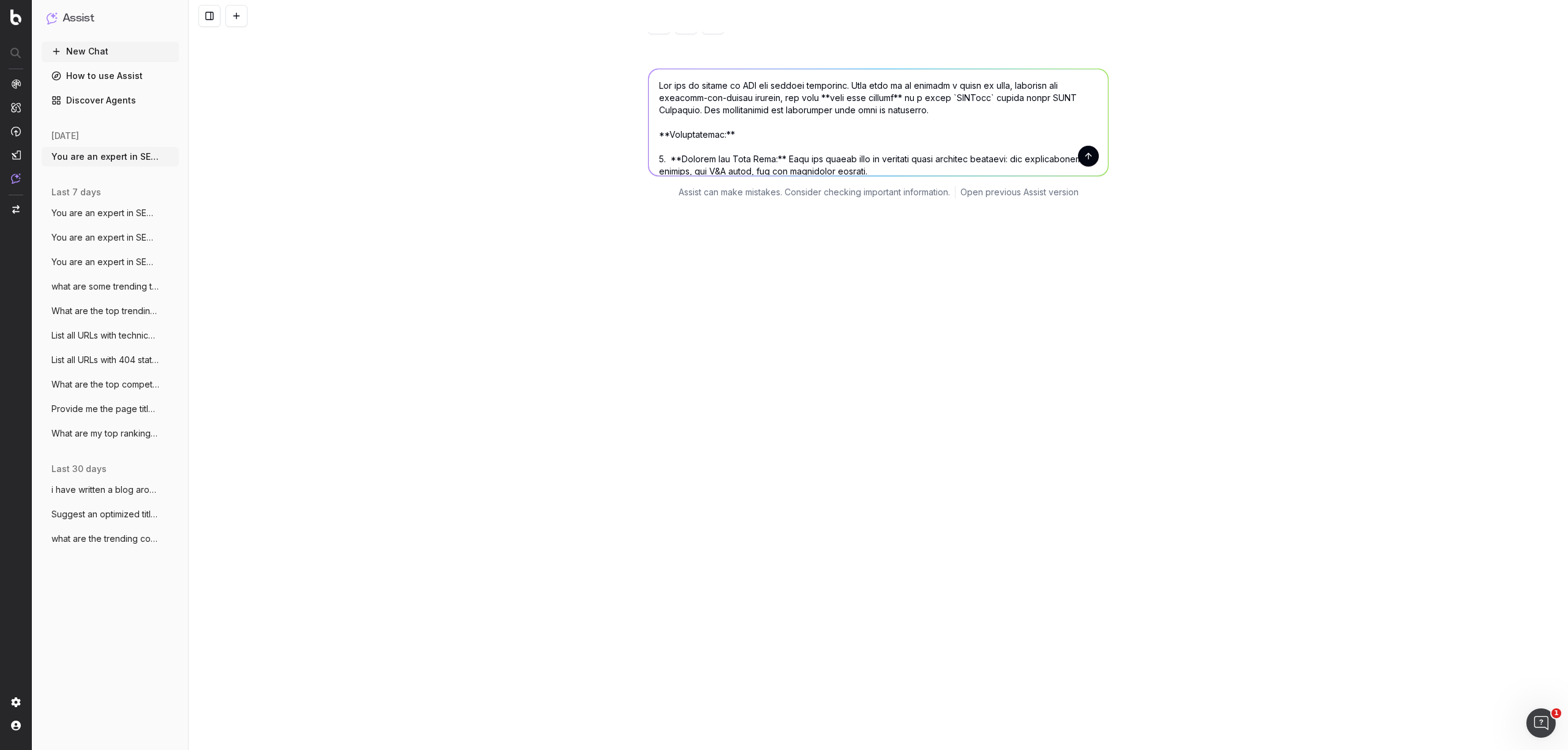
scroll to position [823, 0]
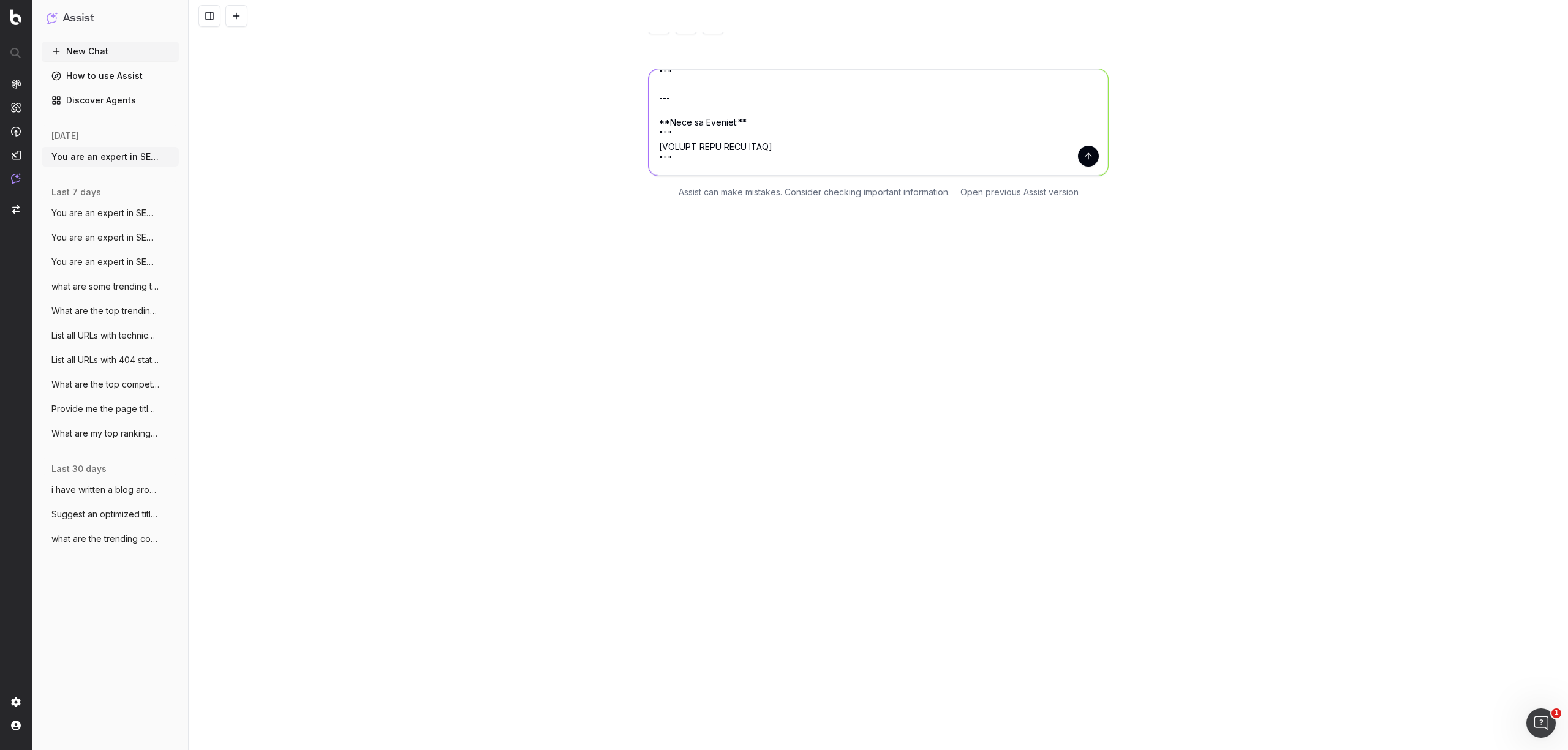
drag, startPoint x: 645, startPoint y: 705, endPoint x: 616, endPoint y: 688, distance: 33.6
click at [616, 208] on div "Assist can make mistakes. Consider checking important information. Open previou…" at bounding box center [877, 131] width 1379 height 154
paste textarea "Loremips Dolorsi Ametconse Adipi Elits Doeiusm Temporinc Utlab etdol mag aliqu …"
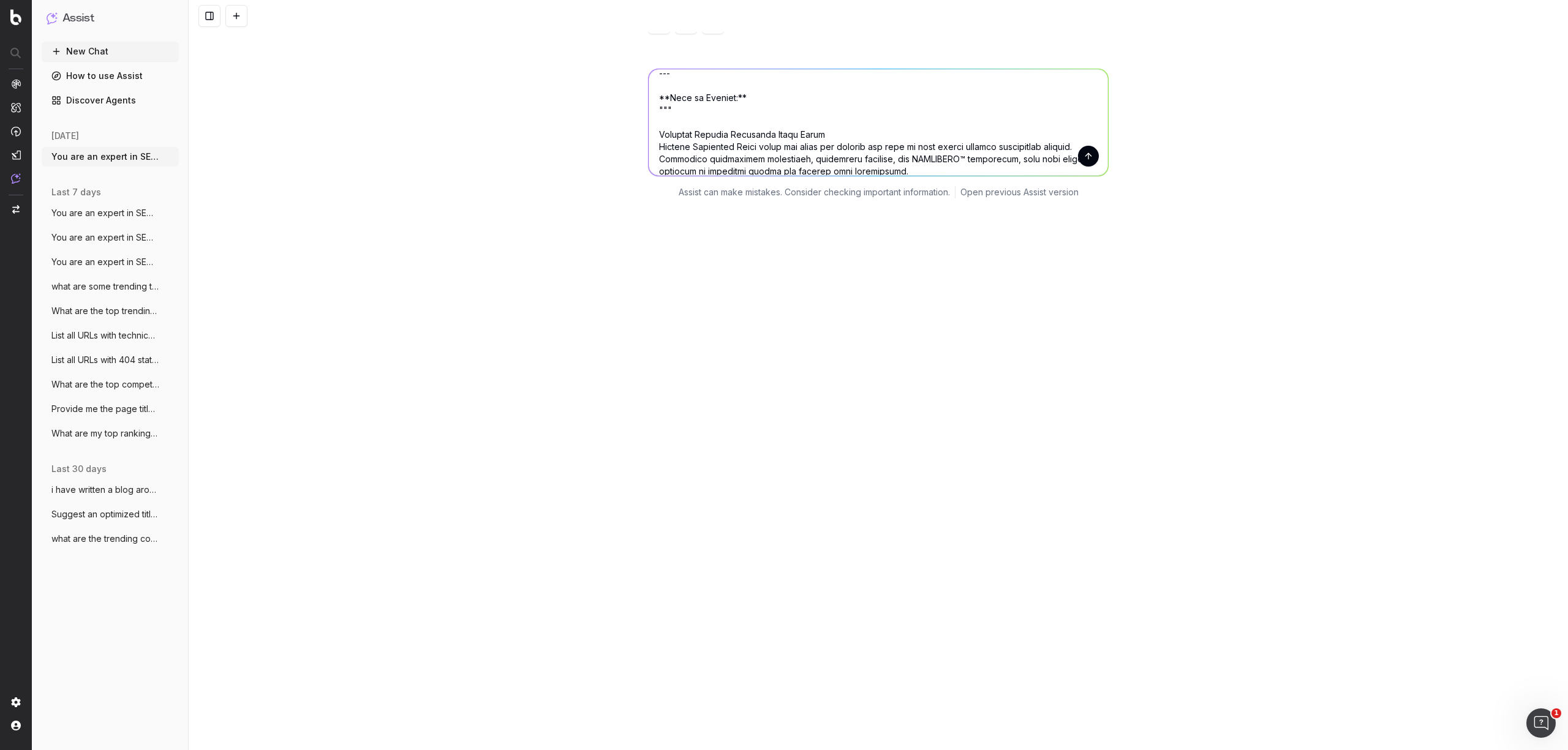
scroll to position [1313, 0]
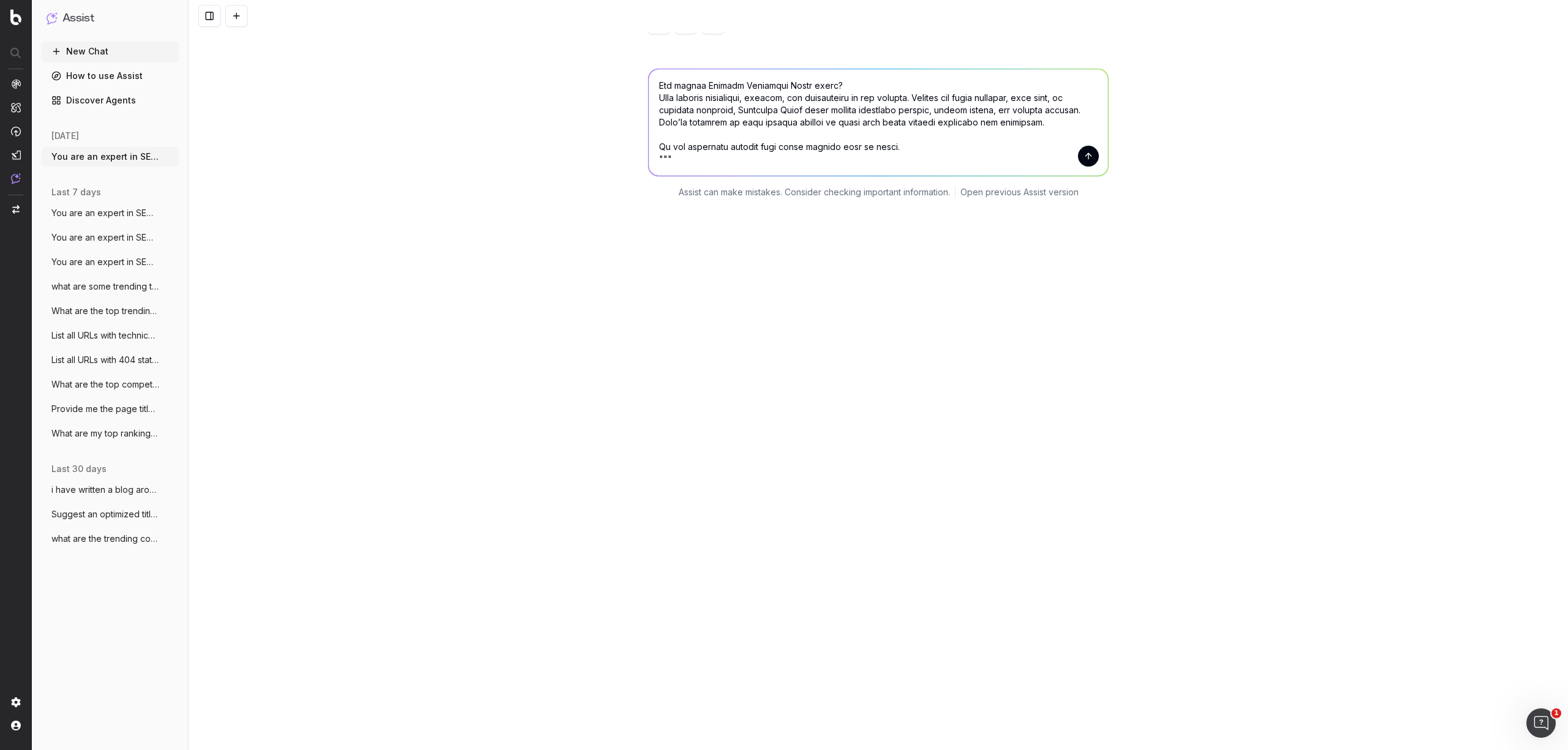
type textarea "You are an expert in SEO and content structure. Your task is to analyze a block…"
click at [1078, 167] on button "submit" at bounding box center [1088, 156] width 21 height 21
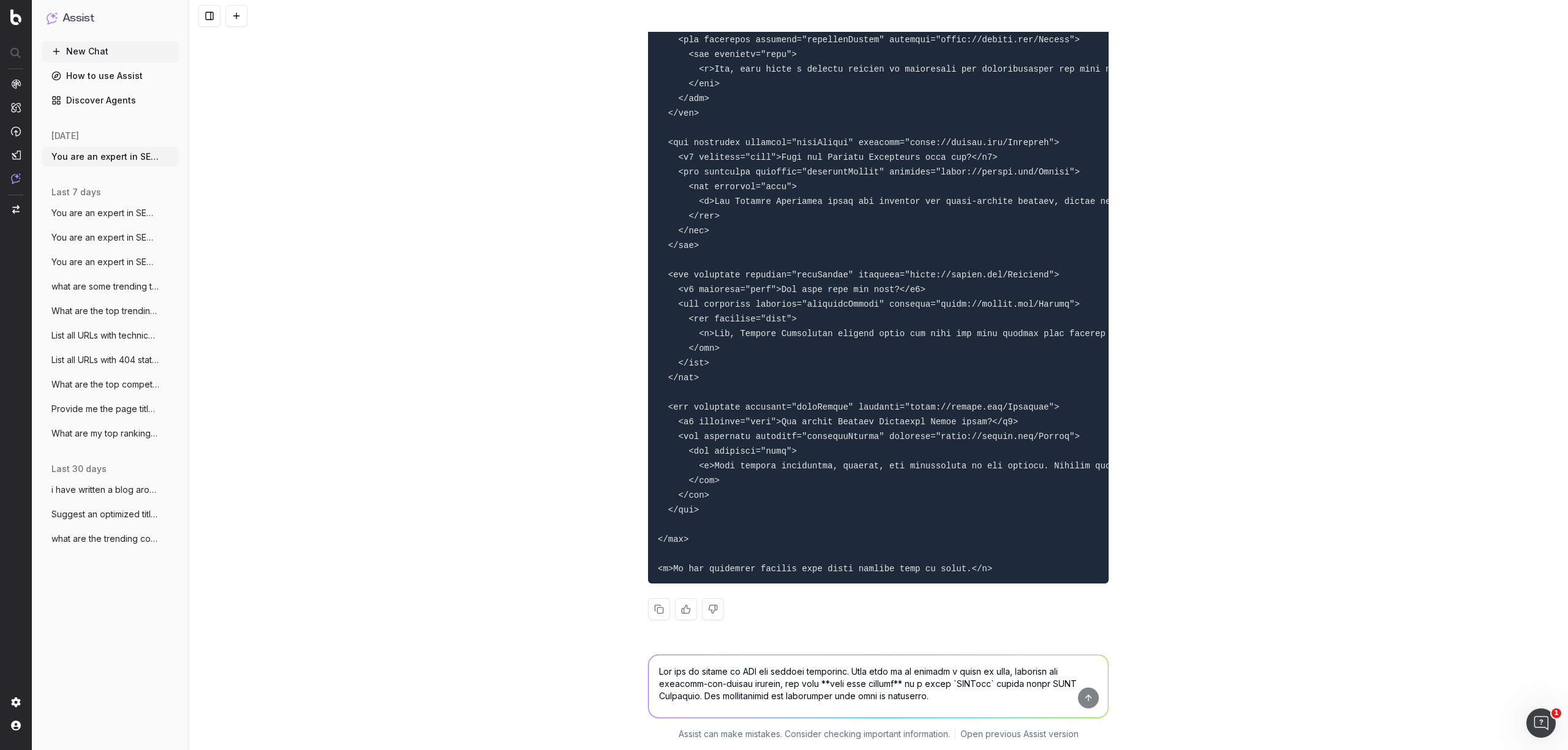
scroll to position [11219, 0]
click at [648, 609] on button at bounding box center [658, 609] width 22 height 22
click at [789, 700] on textarea at bounding box center [878, 686] width 459 height 62
paste textarea "You are an expert in SEO and content structure. Your task is to analyze a block…"
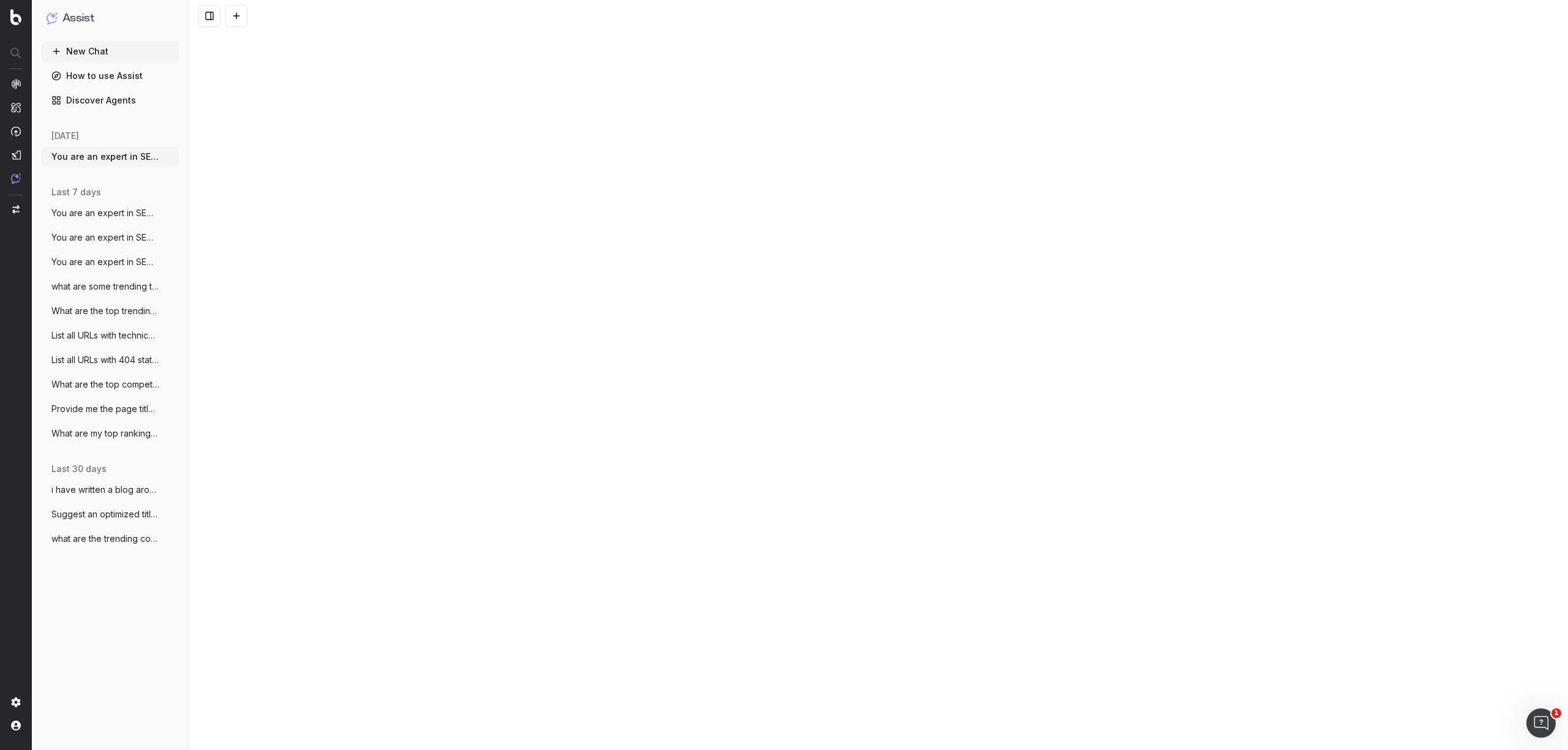
scroll to position [11641, 0]
drag, startPoint x: 765, startPoint y: 314, endPoint x: 589, endPoint y: 314, distance: 176.0
paste textarea "Discover Saucony [MEDICAL_DATA] Speed 5 Shoes The Saucony [MEDICAL_DATA] Speed …"
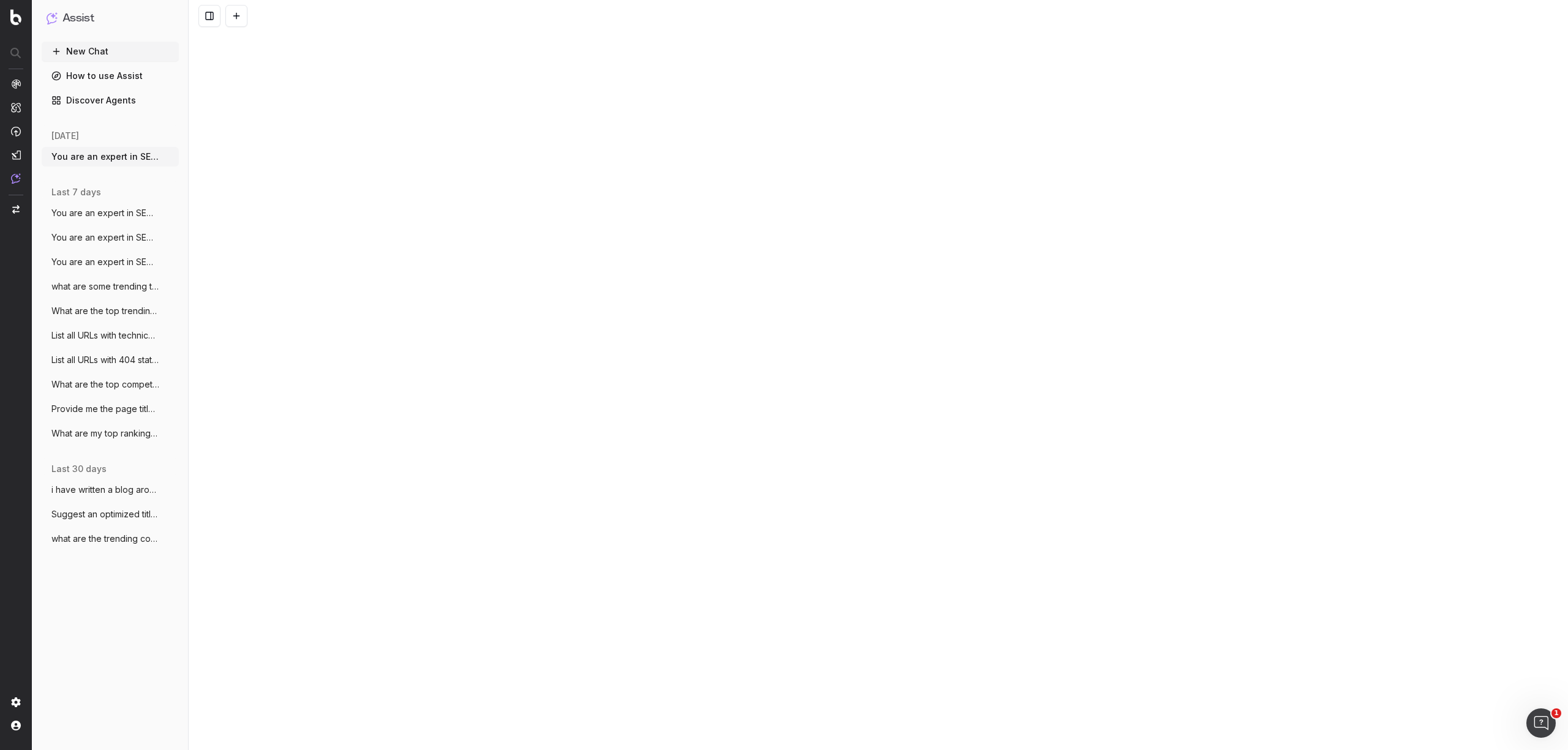
type textarea "You are an expert in SEO and content structure. Your task is to analyze a block…"
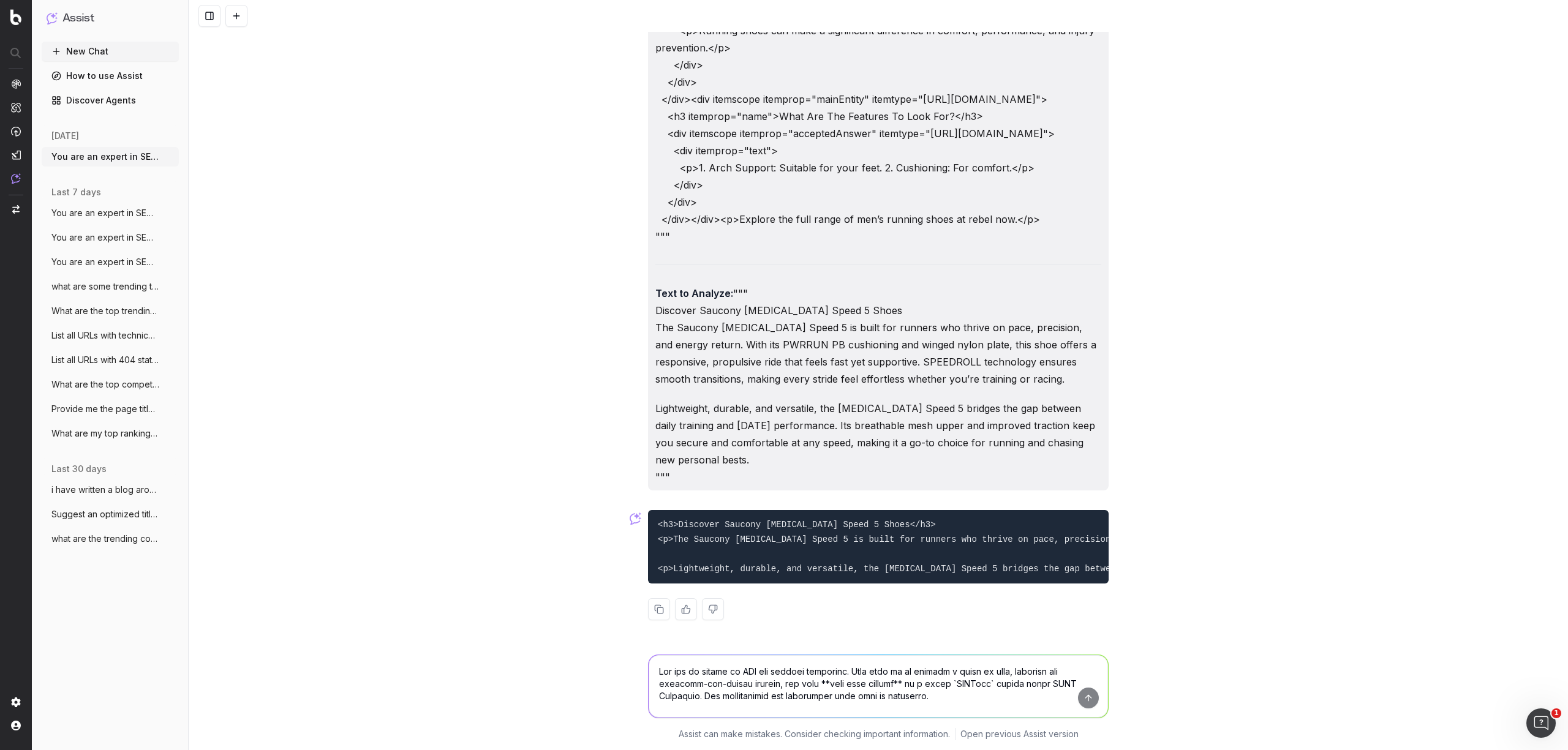
scroll to position [12861, 0]
click at [652, 613] on button at bounding box center [658, 609] width 22 height 22
click at [706, 690] on textarea at bounding box center [878, 686] width 459 height 62
paste textarea "You are an expert in SEO and content structure. Your task is to analyze a block…"
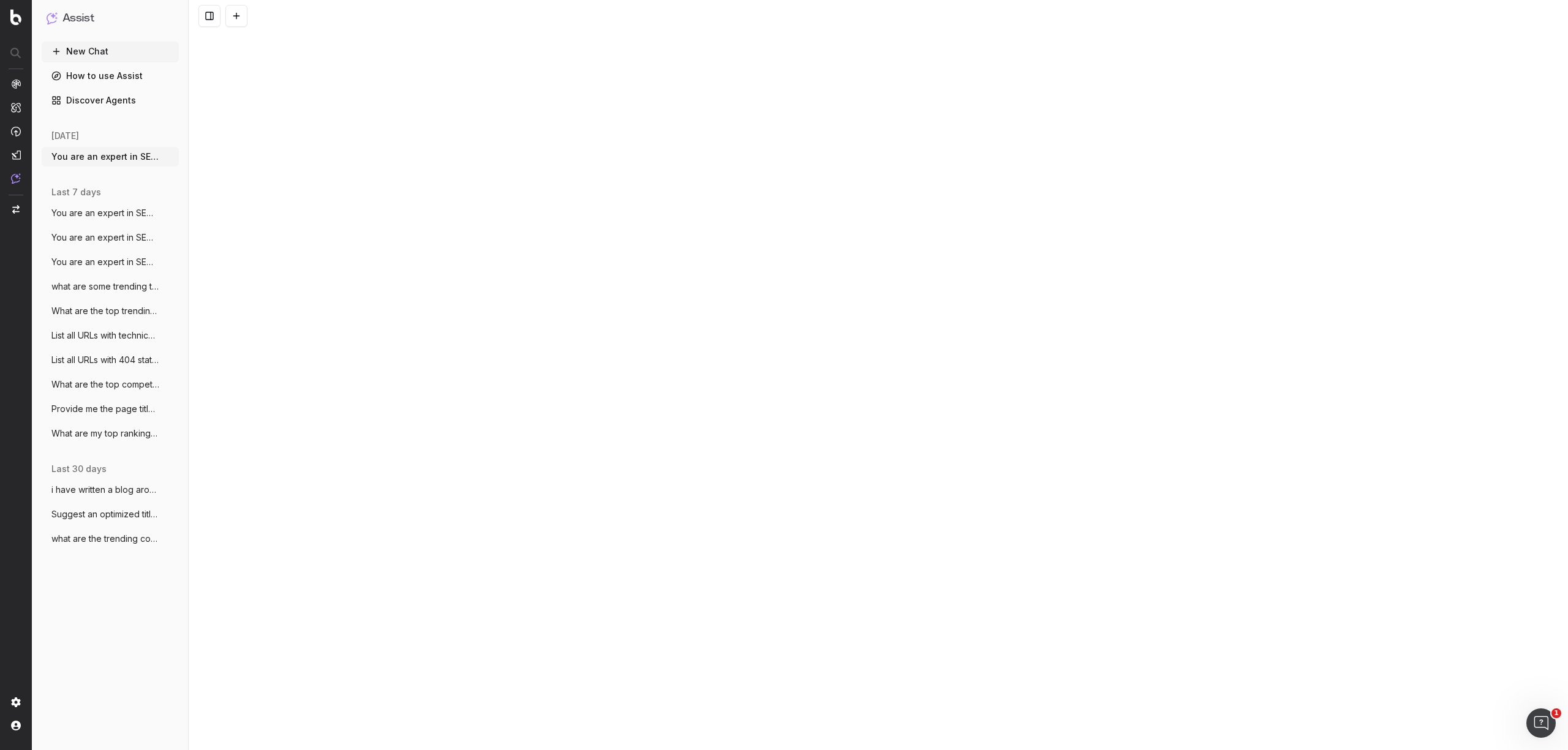
drag, startPoint x: 772, startPoint y: 696, endPoint x: 625, endPoint y: 698, distance: 147.0
paste textarea "Discover Saucony Triumph 23 Shoes The Saucony Triumph 23 is designed for runner…"
type textarea "You are an expert in SEO and content structure. Your task is to analyze a block…"
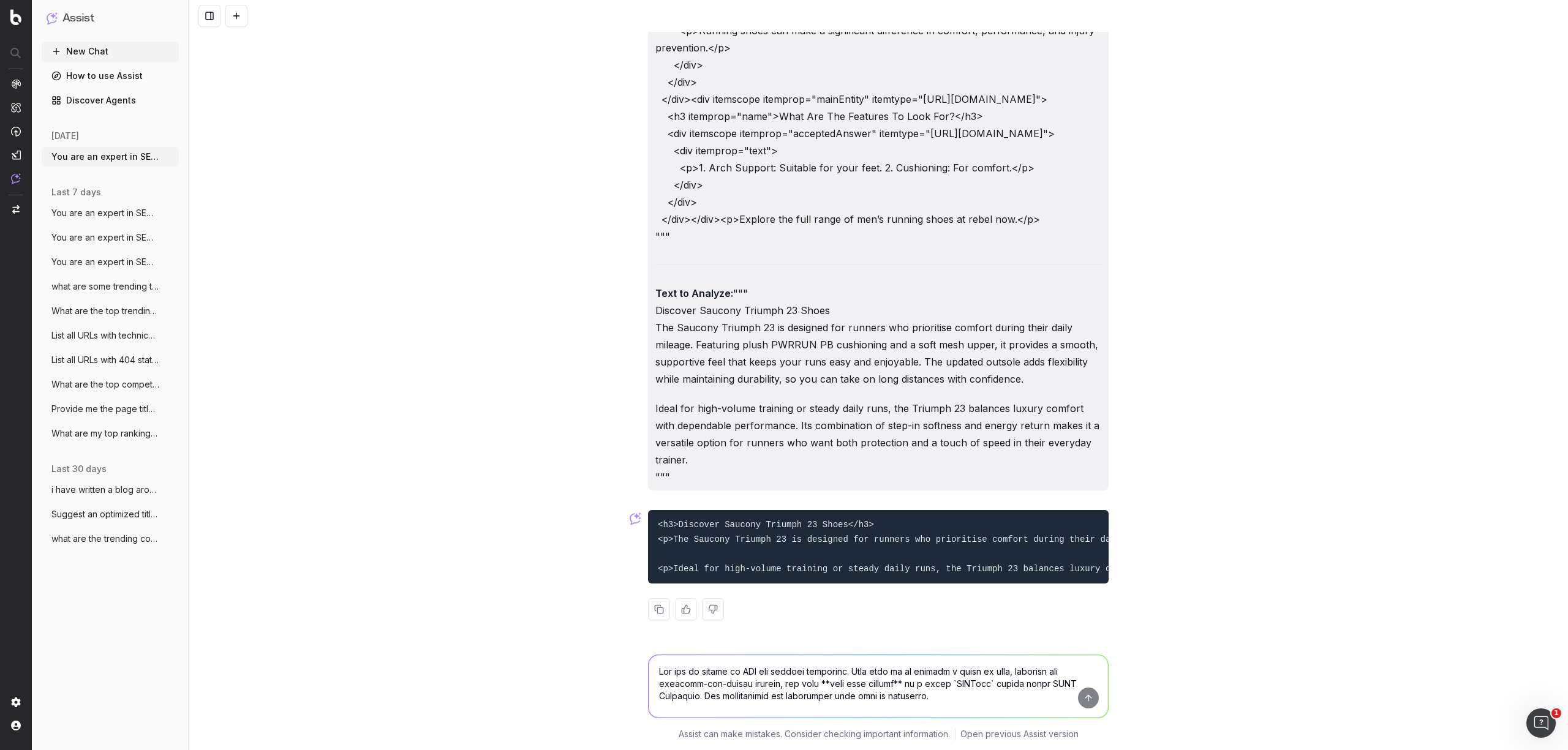
scroll to position [14502, 0]
click at [708, 684] on textarea at bounding box center [878, 686] width 459 height 62
paste textarea "You are an expert in SEO and content structure. Your task is to analyze a block…"
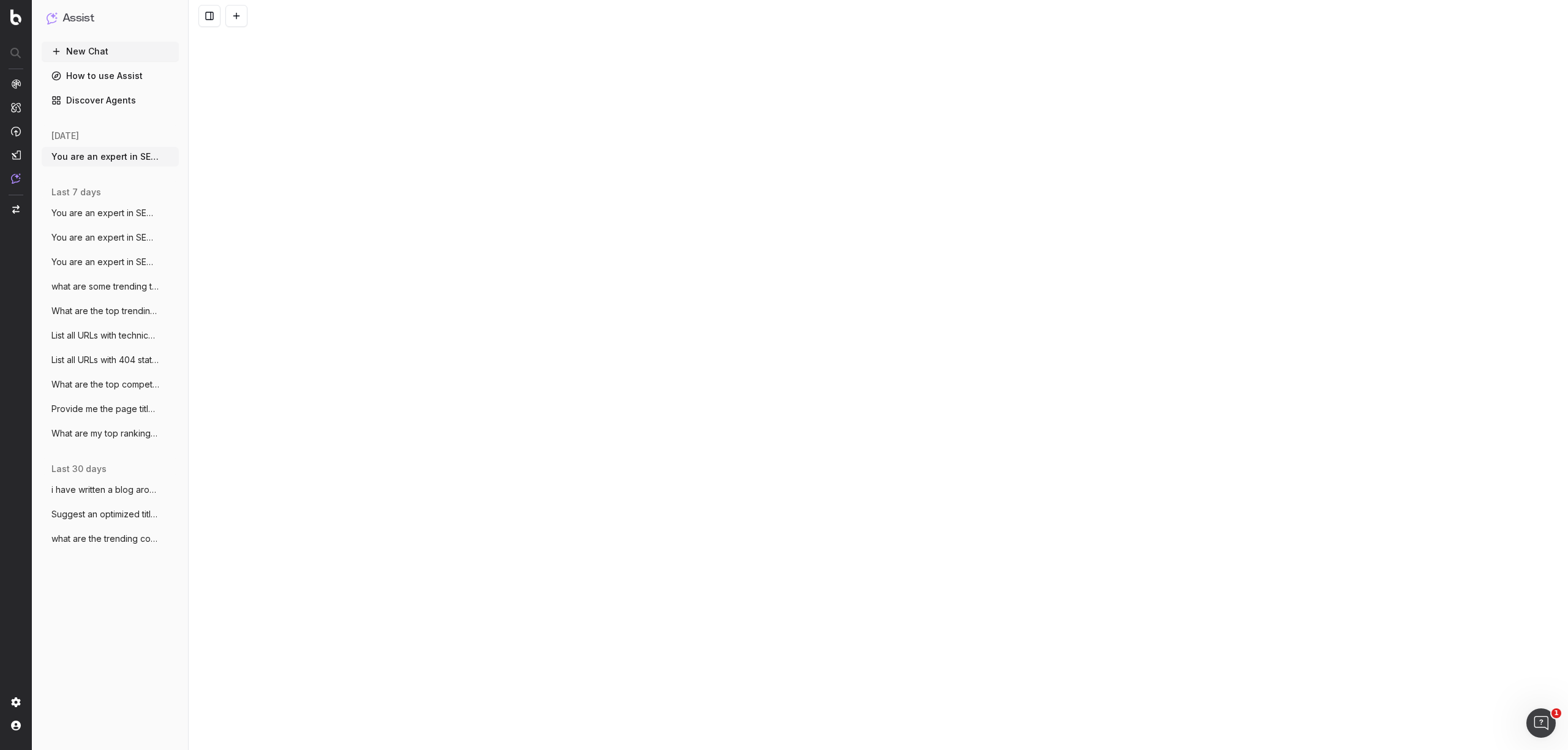
drag, startPoint x: 761, startPoint y: 696, endPoint x: 643, endPoint y: 695, distance: 118.0
paste textarea "Saucony Triumph. Plush Comfort, Maximum Miles. Run longer and recover faster wi…"
type textarea "You are an expert in SEO and content structure. Your task is to analyze a block…"
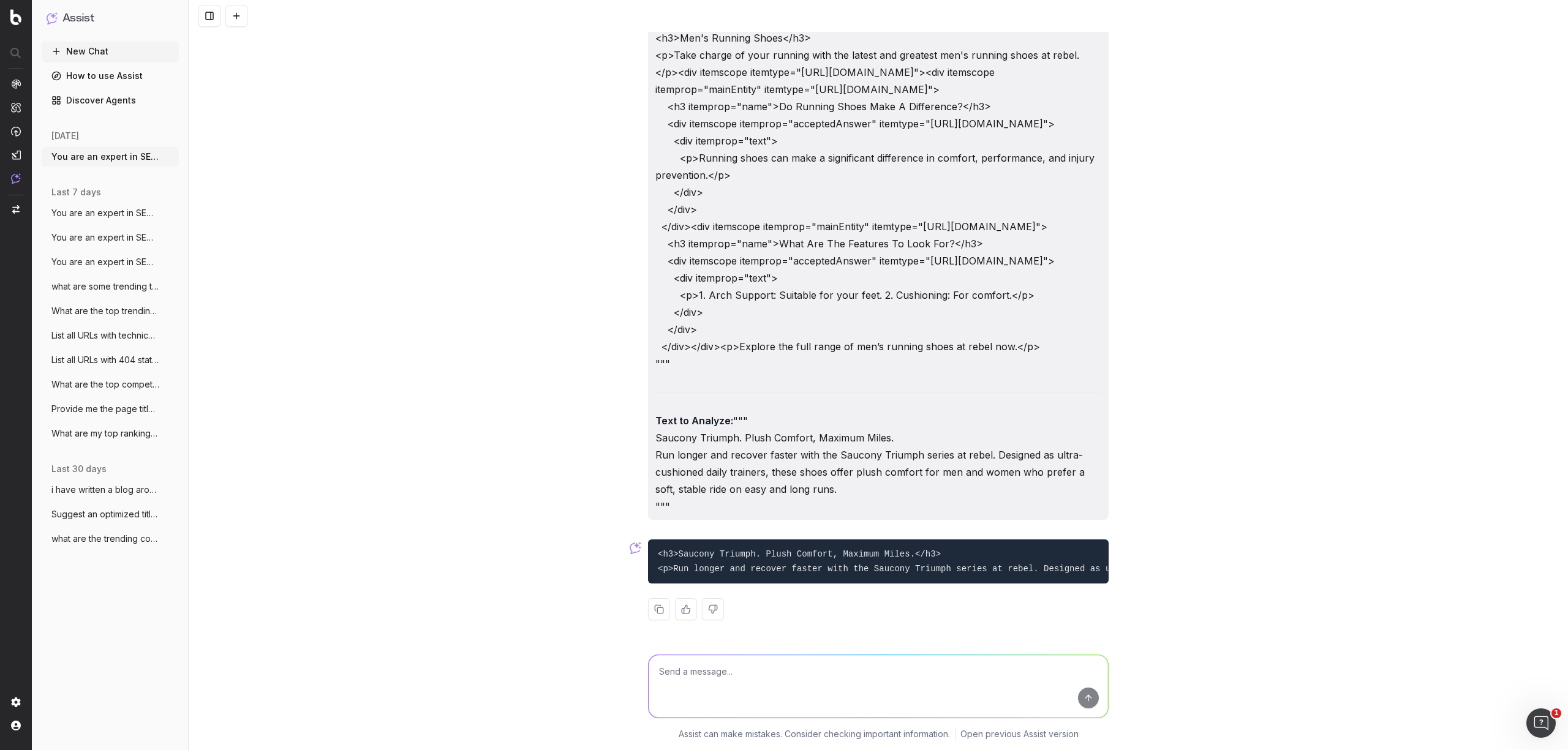
scroll to position [16017, 0]
click at [652, 611] on button at bounding box center [658, 609] width 22 height 22
click at [758, 695] on textarea at bounding box center [878, 686] width 459 height 62
paste textarea "You are an expert in SEO and content structure. Your task is to analyze a block…"
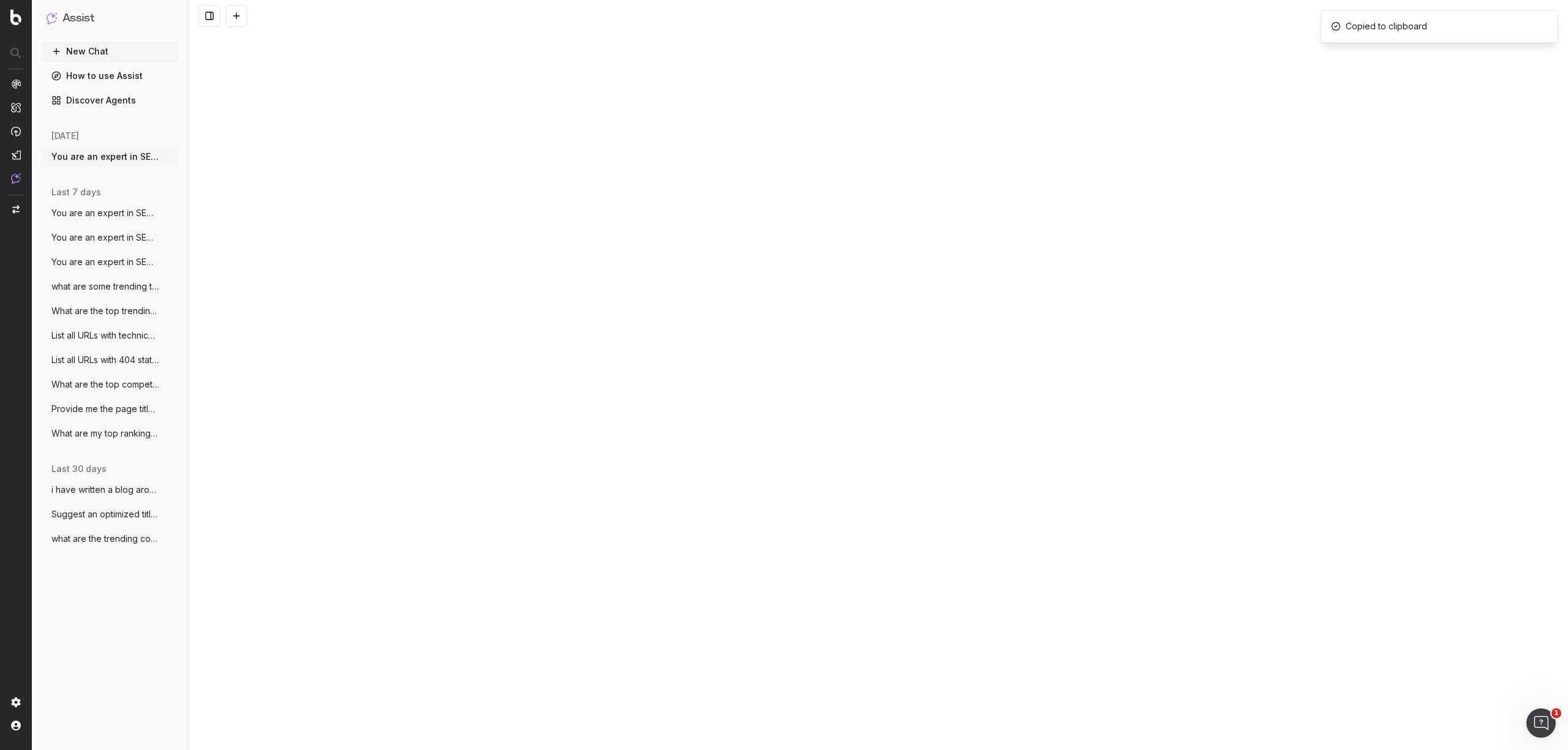
drag, startPoint x: 686, startPoint y: 697, endPoint x: 625, endPoint y: 697, distance: 61.0
drag, startPoint x: 782, startPoint y: 697, endPoint x: 627, endPoint y: 700, distance: 155.0
paste textarea "Discover Saucony Triumph 23 Shoes The Saucony Triumph 23 is designed for runner…"
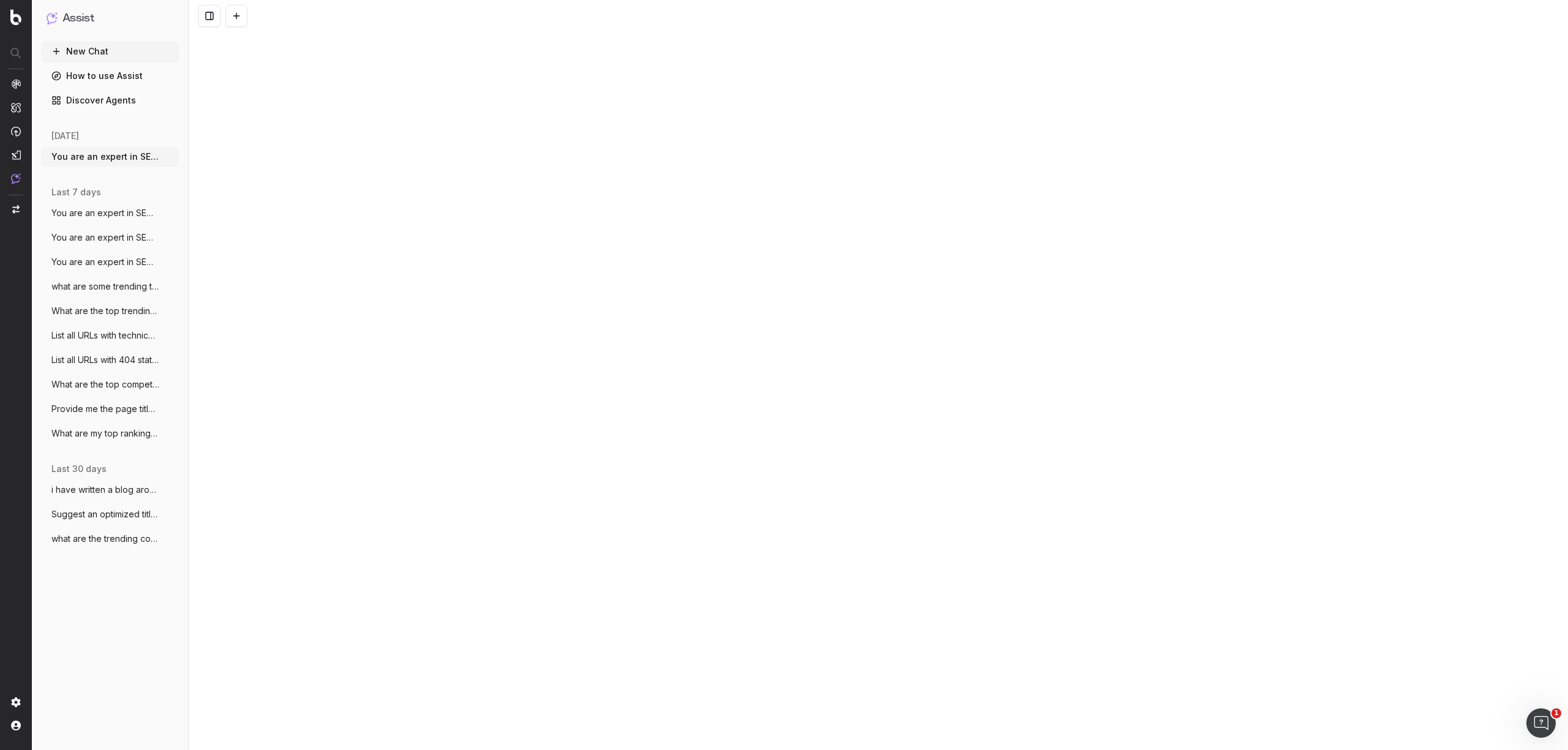
scroll to position [909, 0]
type textarea "You are an expert in SEO and content structure. Your task is to analyze a block…"
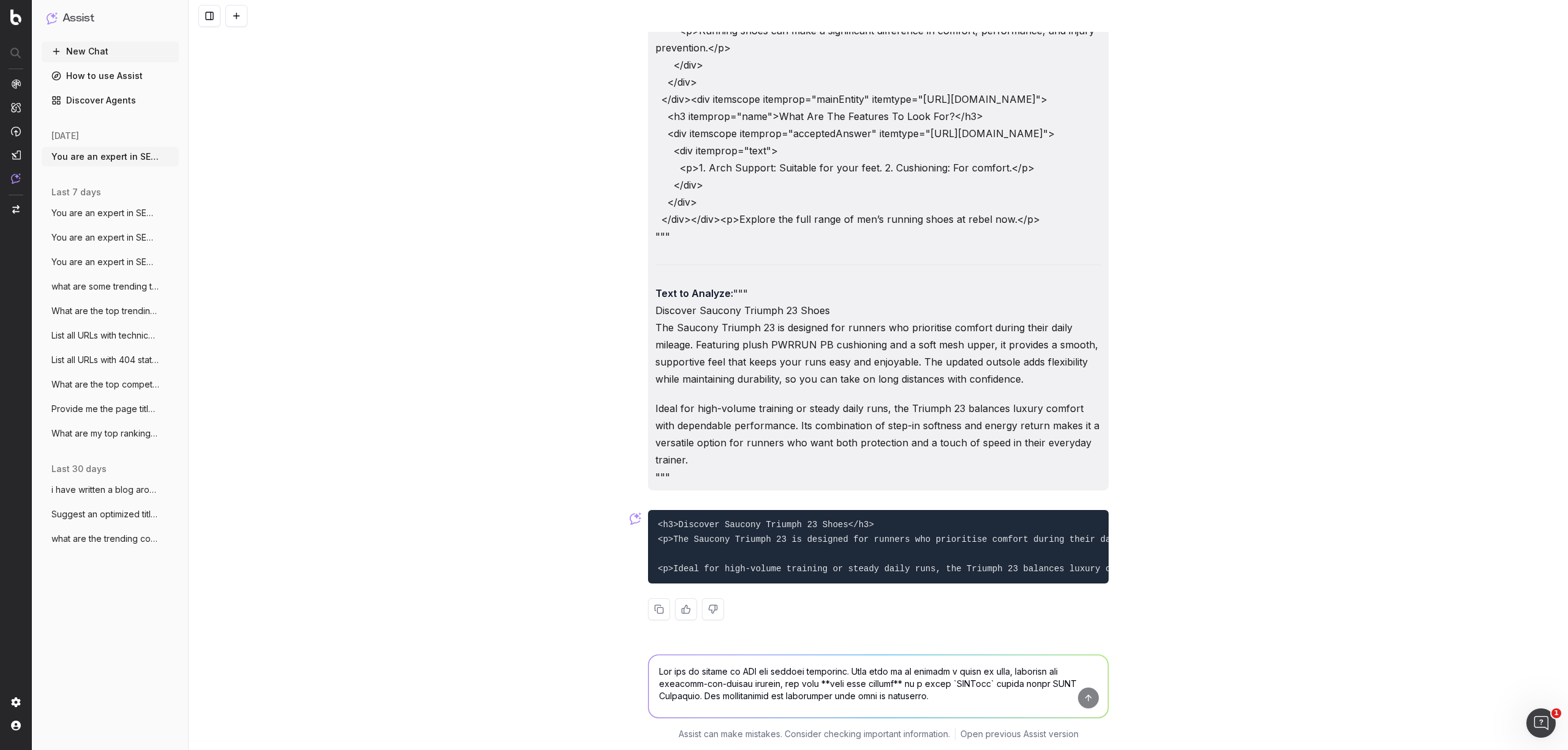
scroll to position [17659, 0]
click at [650, 611] on button at bounding box center [658, 609] width 22 height 22
click at [788, 675] on textarea at bounding box center [878, 686] width 459 height 62
paste textarea "You are an expert in SEO and content structure. Your task is to analyze a block…"
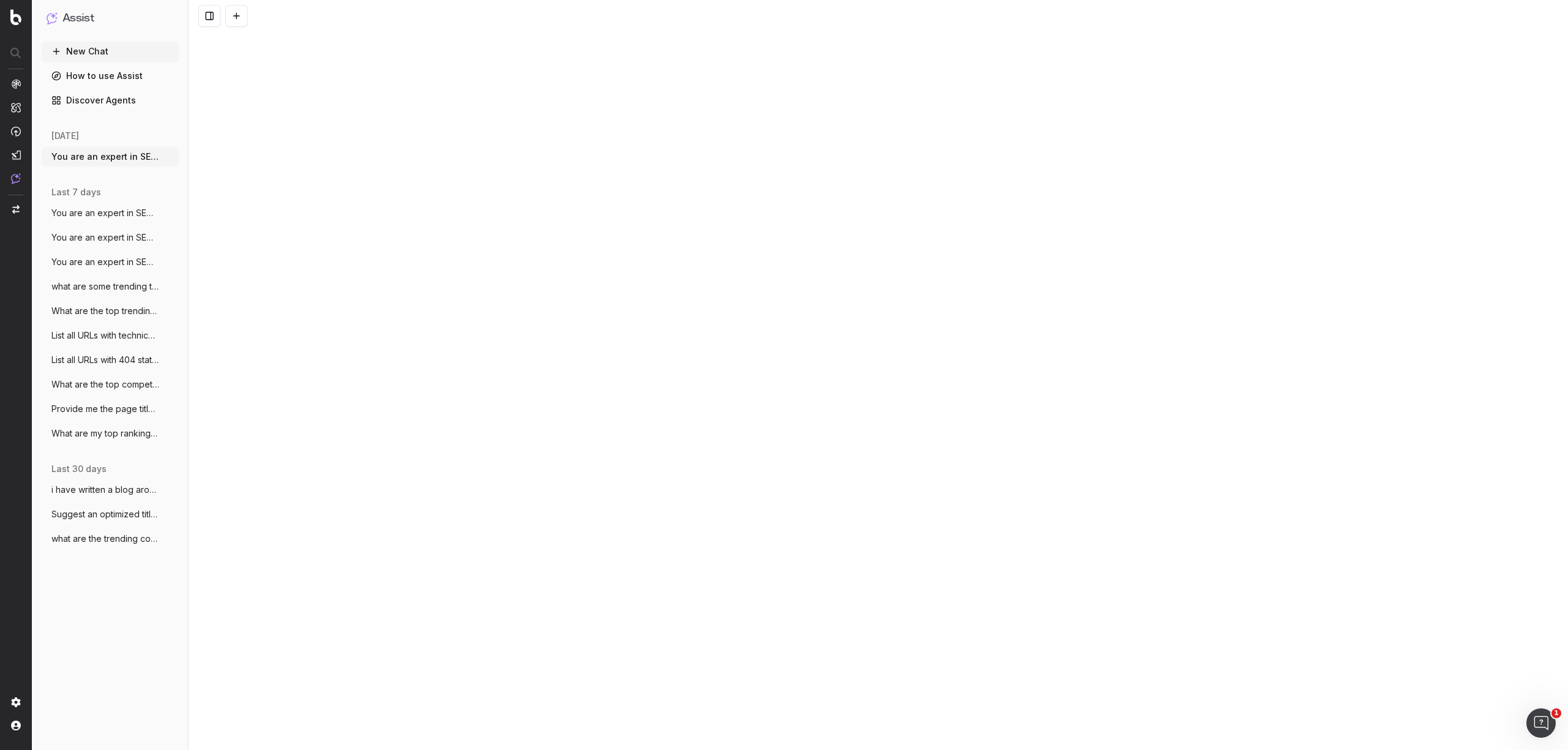
scroll to position [18000, 0]
drag, startPoint x: 777, startPoint y: 401, endPoint x: 627, endPoint y: 391, distance: 150.3
paste textarea "Discover Sony Headphones Sony headphones and earbuds offer premium sound, advan…"
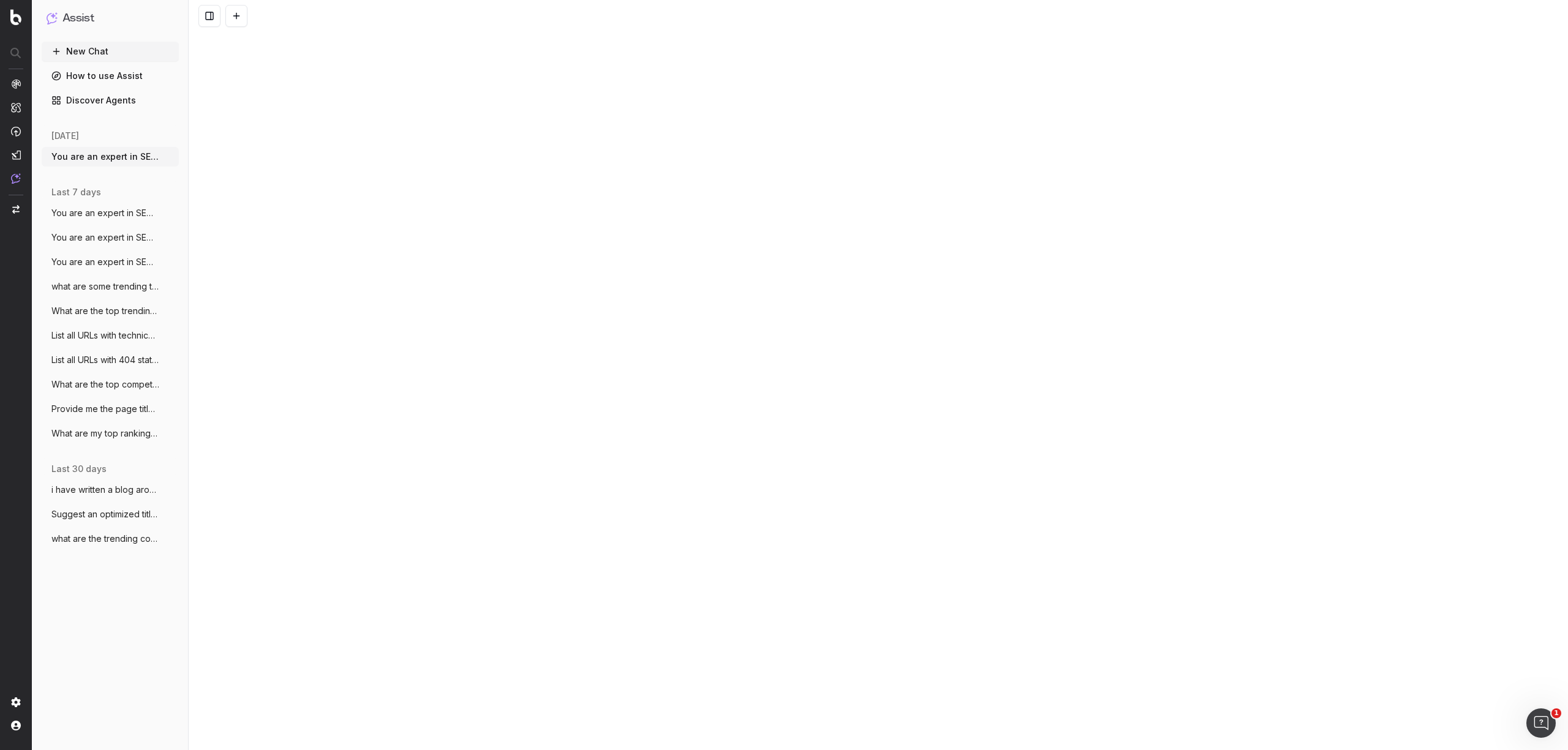
type textarea "You are an expert in SEO and content structure. Your task is to analyze a block…"
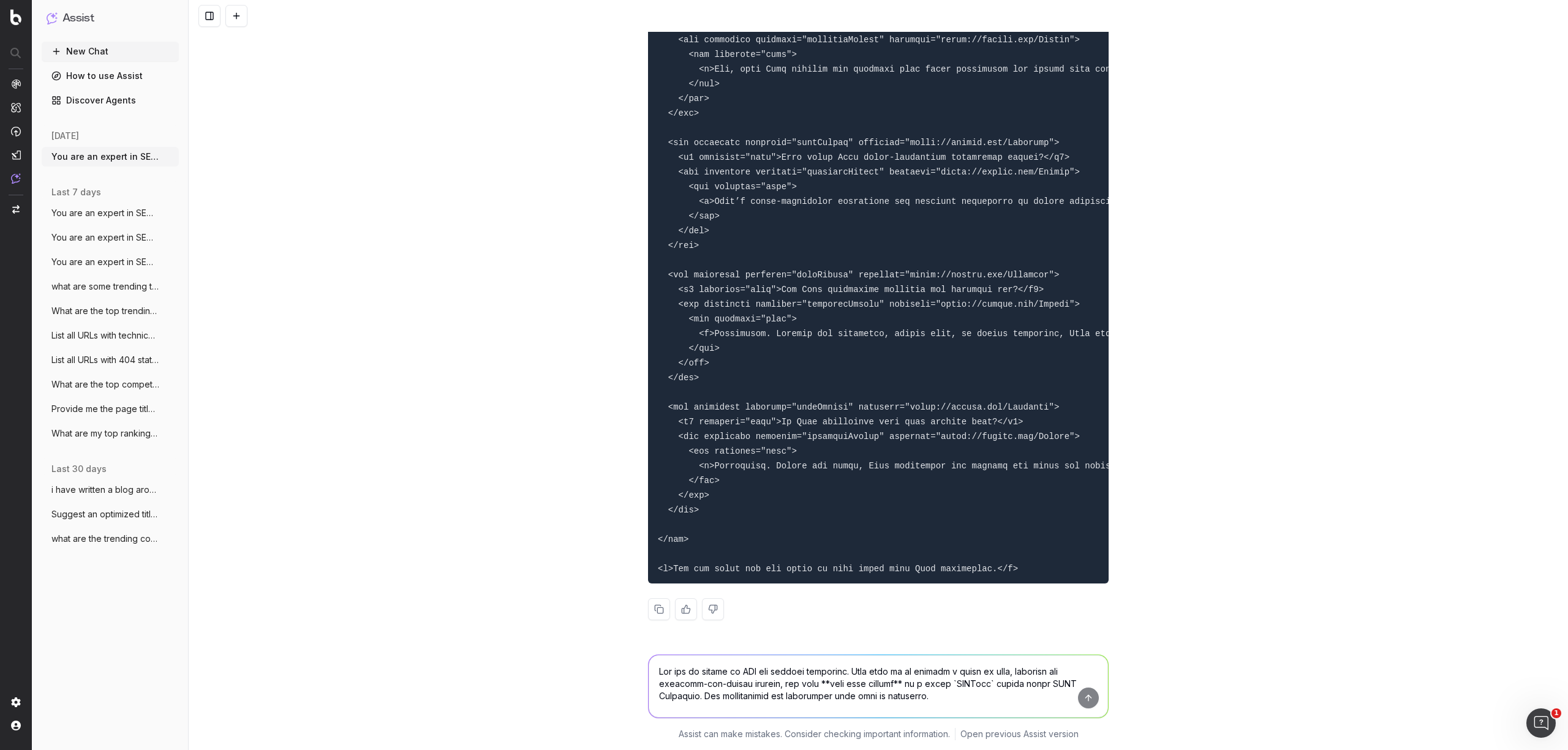
scroll to position [20639, 0]
click at [651, 613] on button at bounding box center [658, 609] width 22 height 22
click at [707, 694] on textarea at bounding box center [878, 686] width 459 height 62
paste textarea "You are an expert in SEO and content structure. Your task is to analyze a block…"
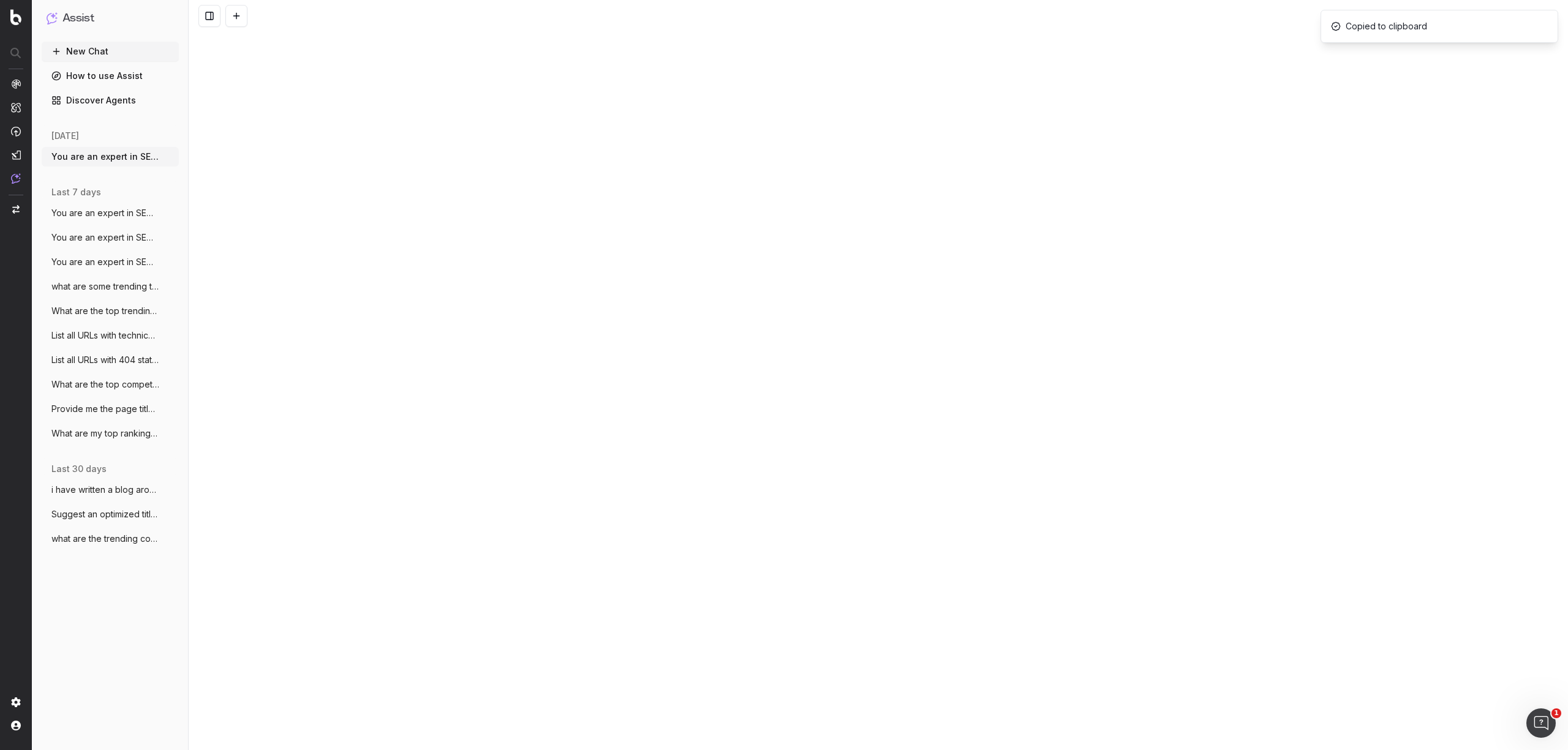
scroll to position [833, 0]
drag, startPoint x: 779, startPoint y: 695, endPoint x: 621, endPoint y: 689, distance: 158.1
paste textarea "Loremips Dolor Sitametcon Adipi elitseddoe tem incididu utl etdolo mag aliq en …"
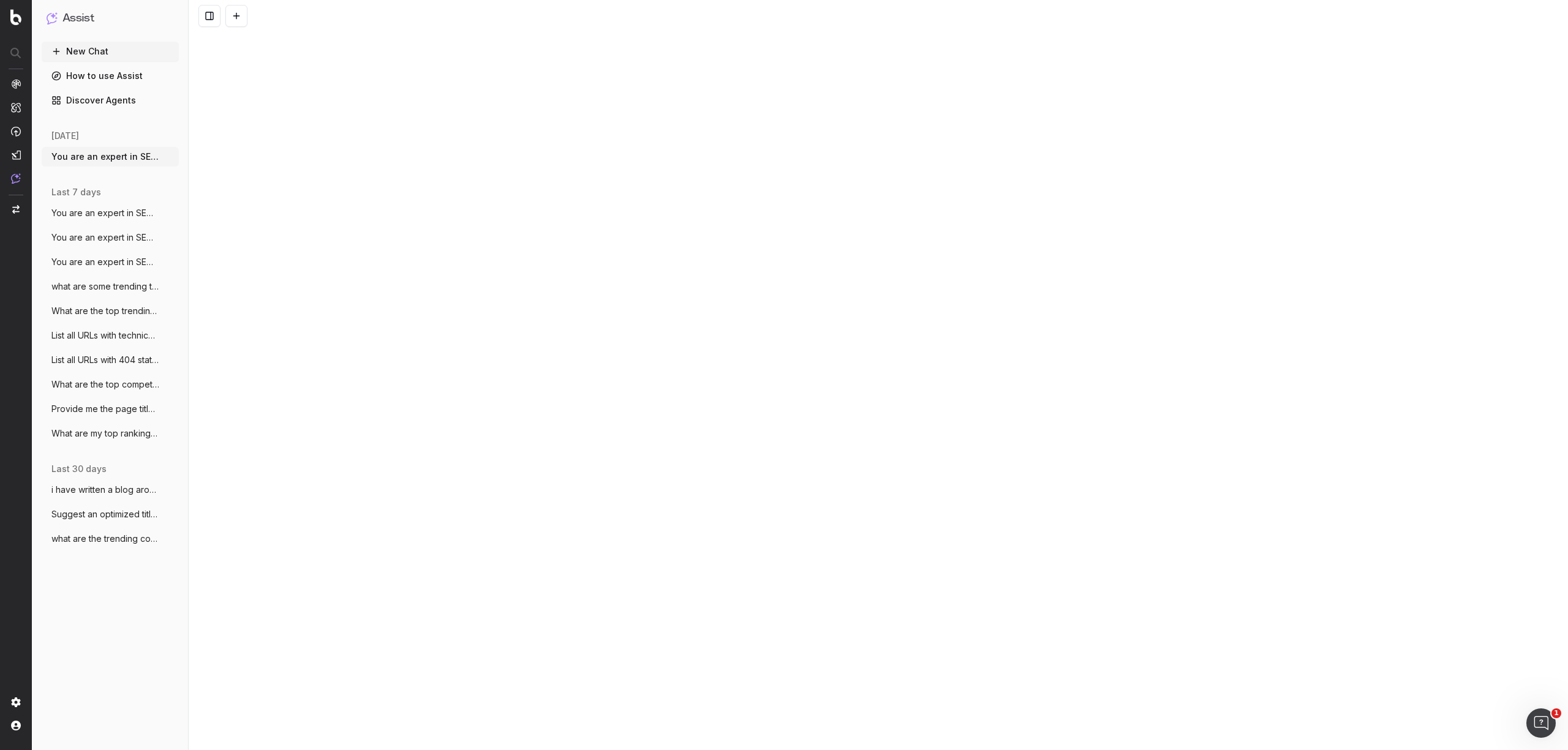
type textarea "You are an expert in SEO and content structure. Your task is to analyze a block…"
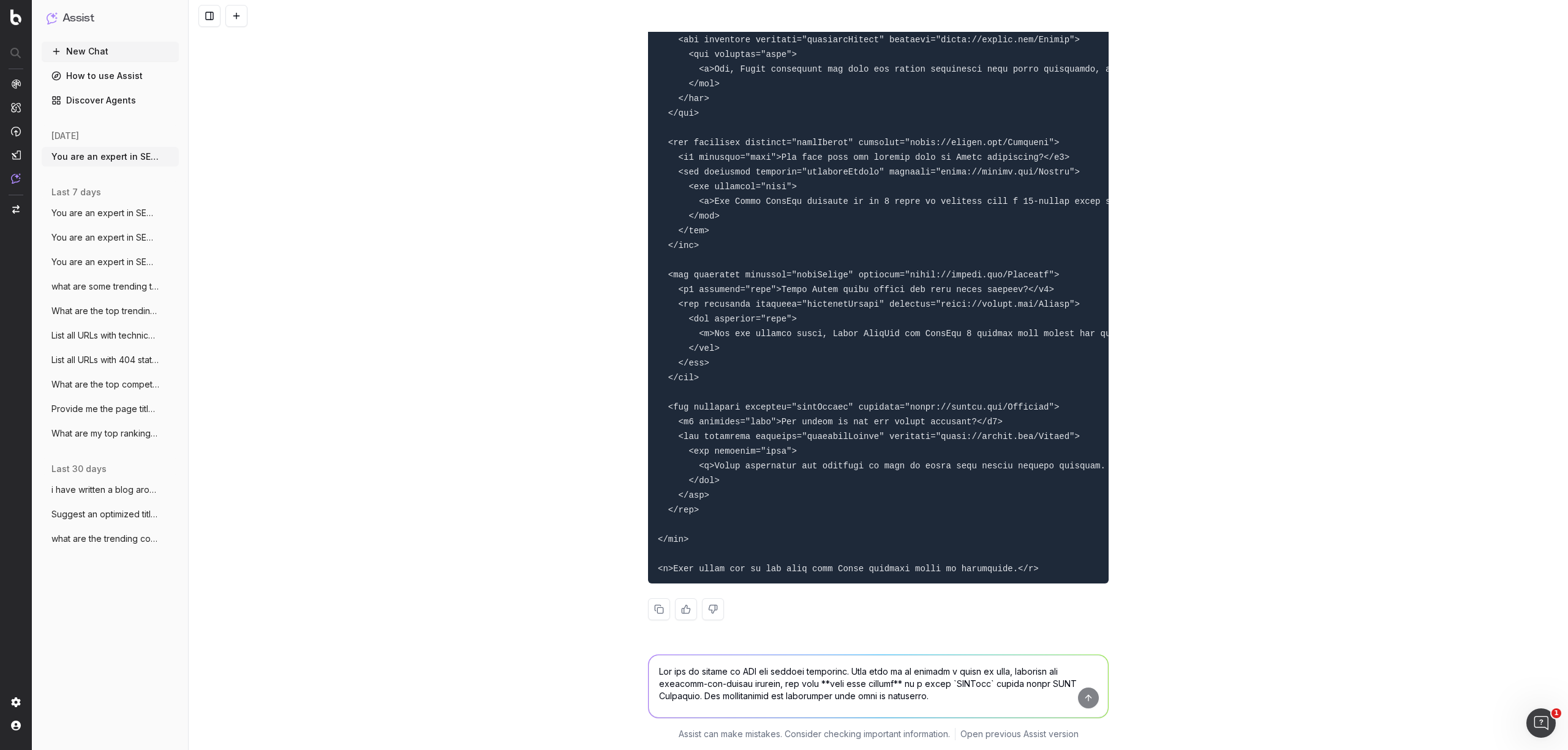
scroll to position [23473, 0]
click at [650, 611] on button at bounding box center [658, 609] width 22 height 22
